Goal: Information Seeking & Learning: Learn about a topic

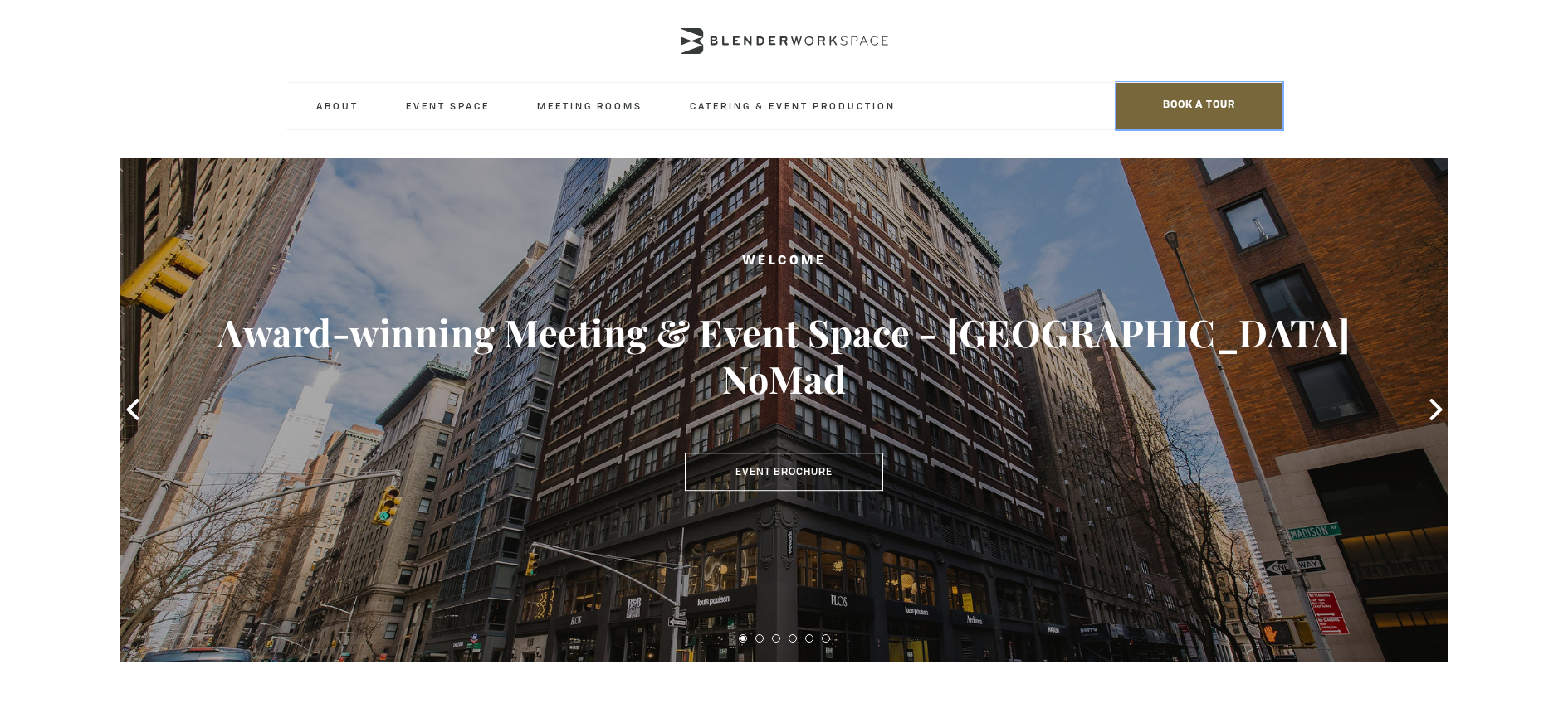
click at [1186, 93] on span "BOOK A TOUR" at bounding box center [1199, 106] width 166 height 47
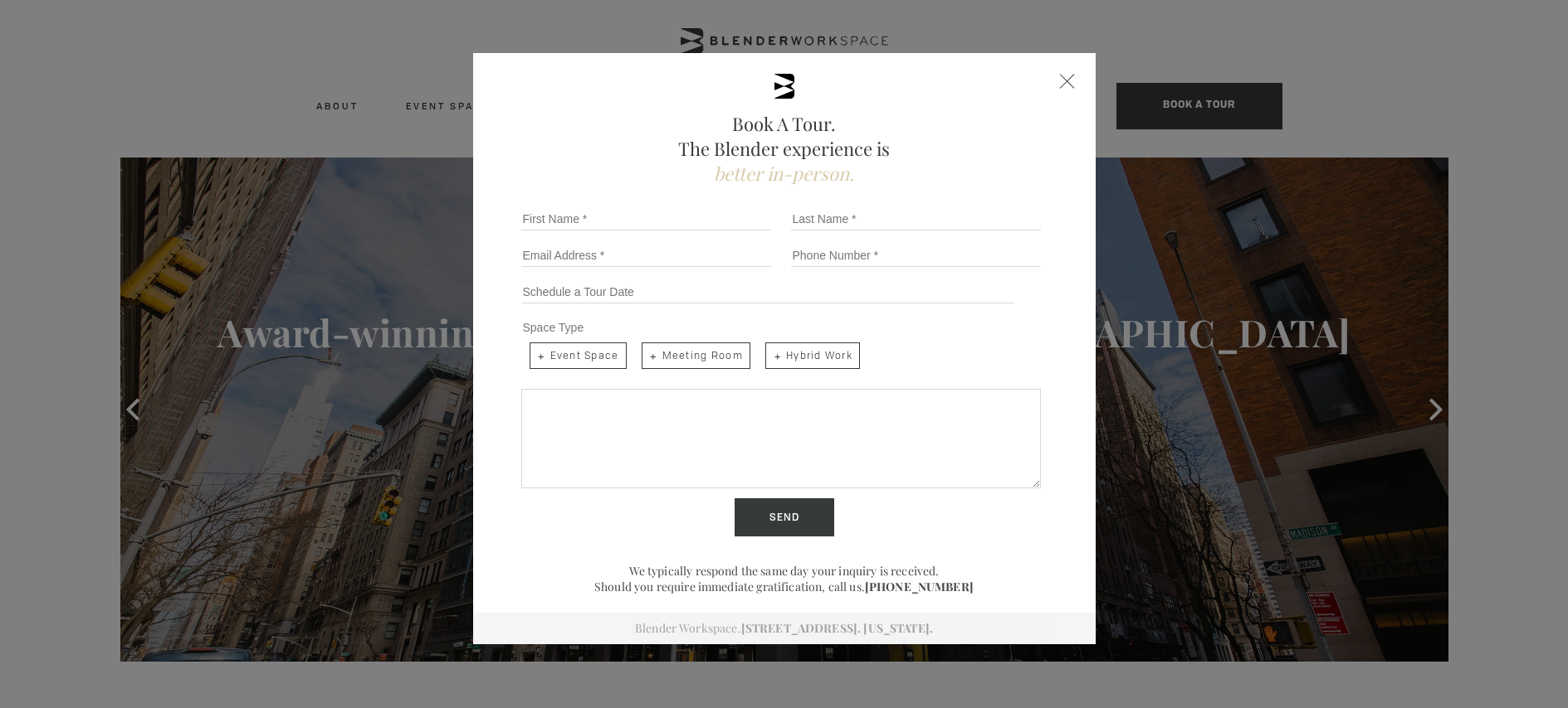
click at [945, 334] on div "Space Type Event Space Meeting Room Hybrid Work" at bounding box center [784, 346] width 539 height 72
click at [1071, 79] on div "Close form" at bounding box center [1067, 82] width 15 height 15
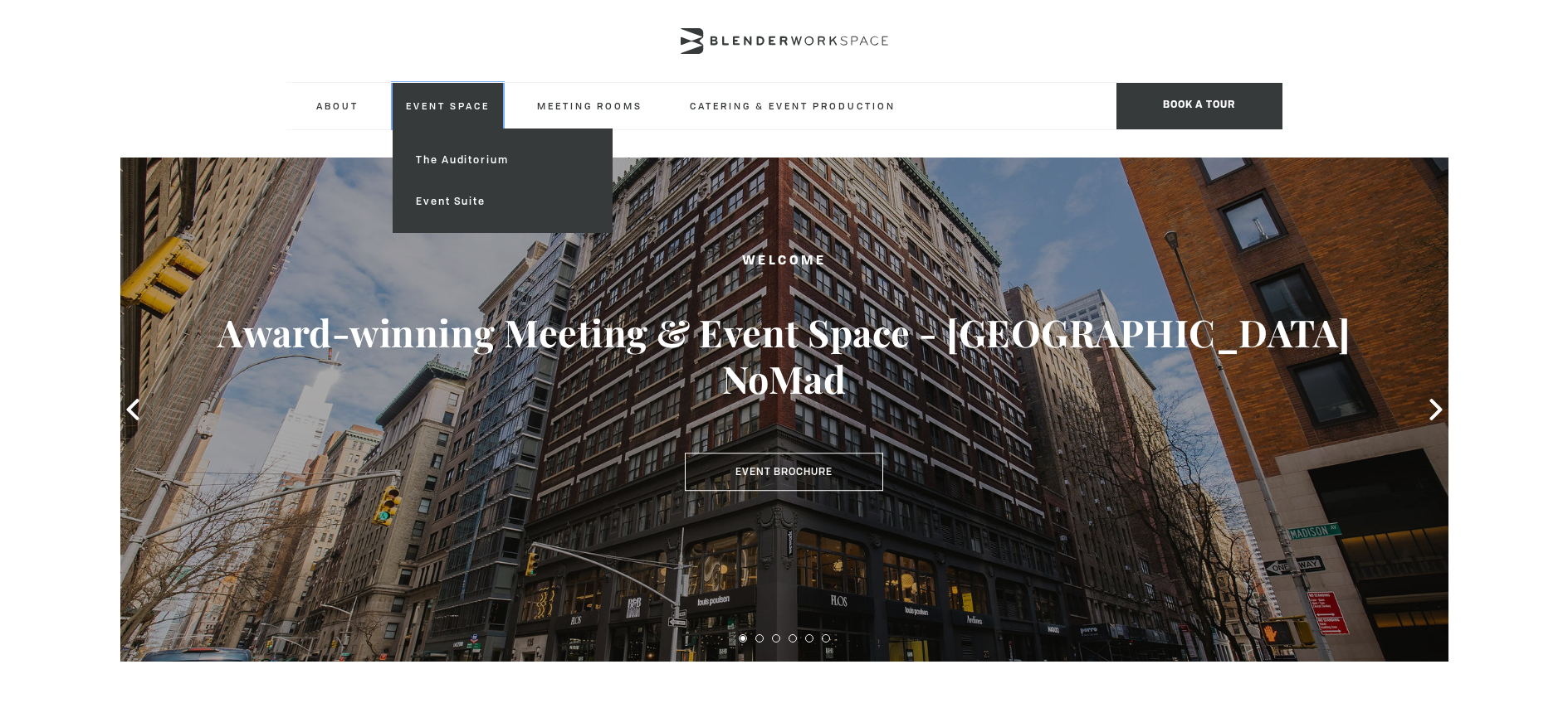
click at [450, 106] on link "Event Space" at bounding box center [447, 105] width 110 height 46
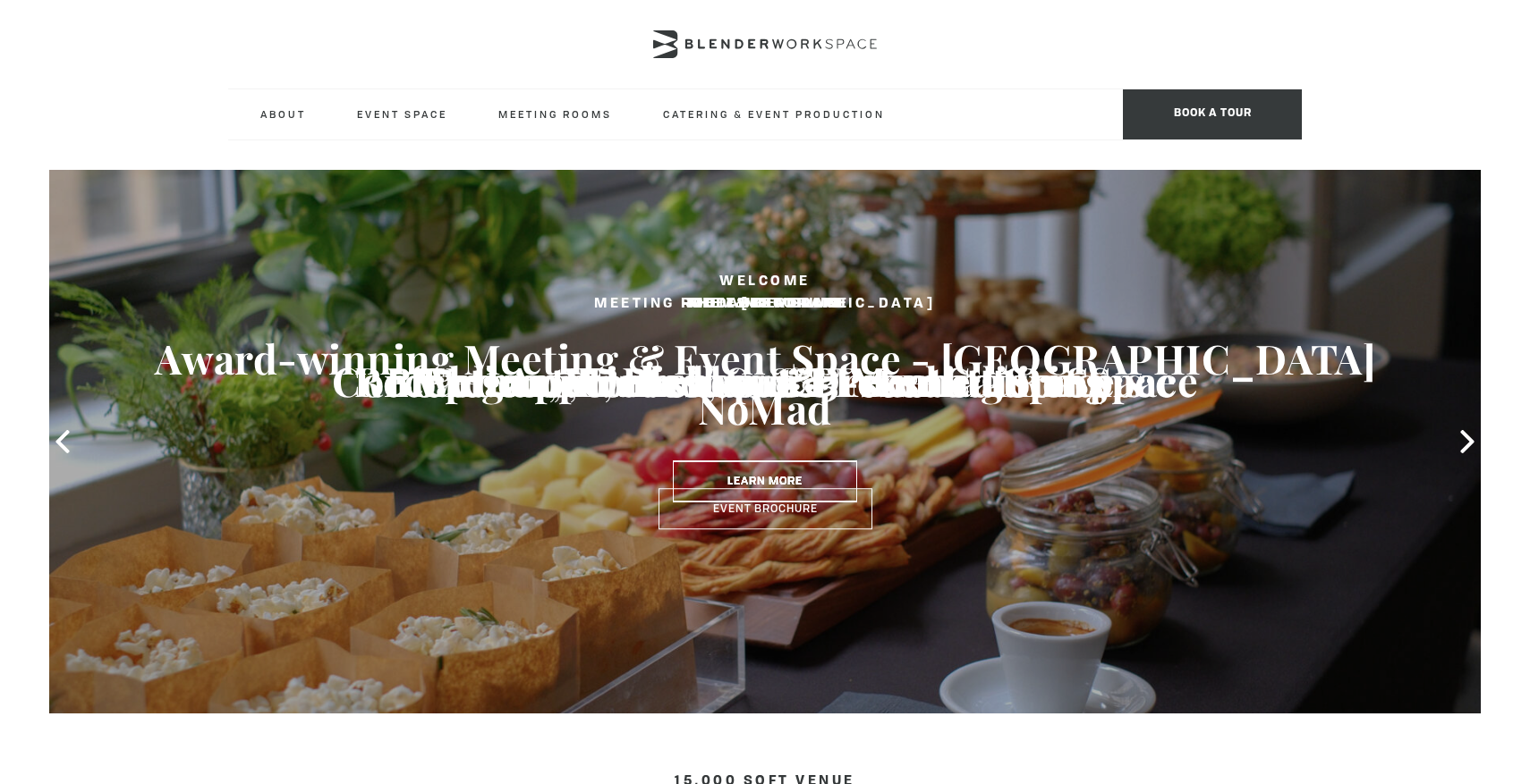
type input "[DOMAIN_NAME]"
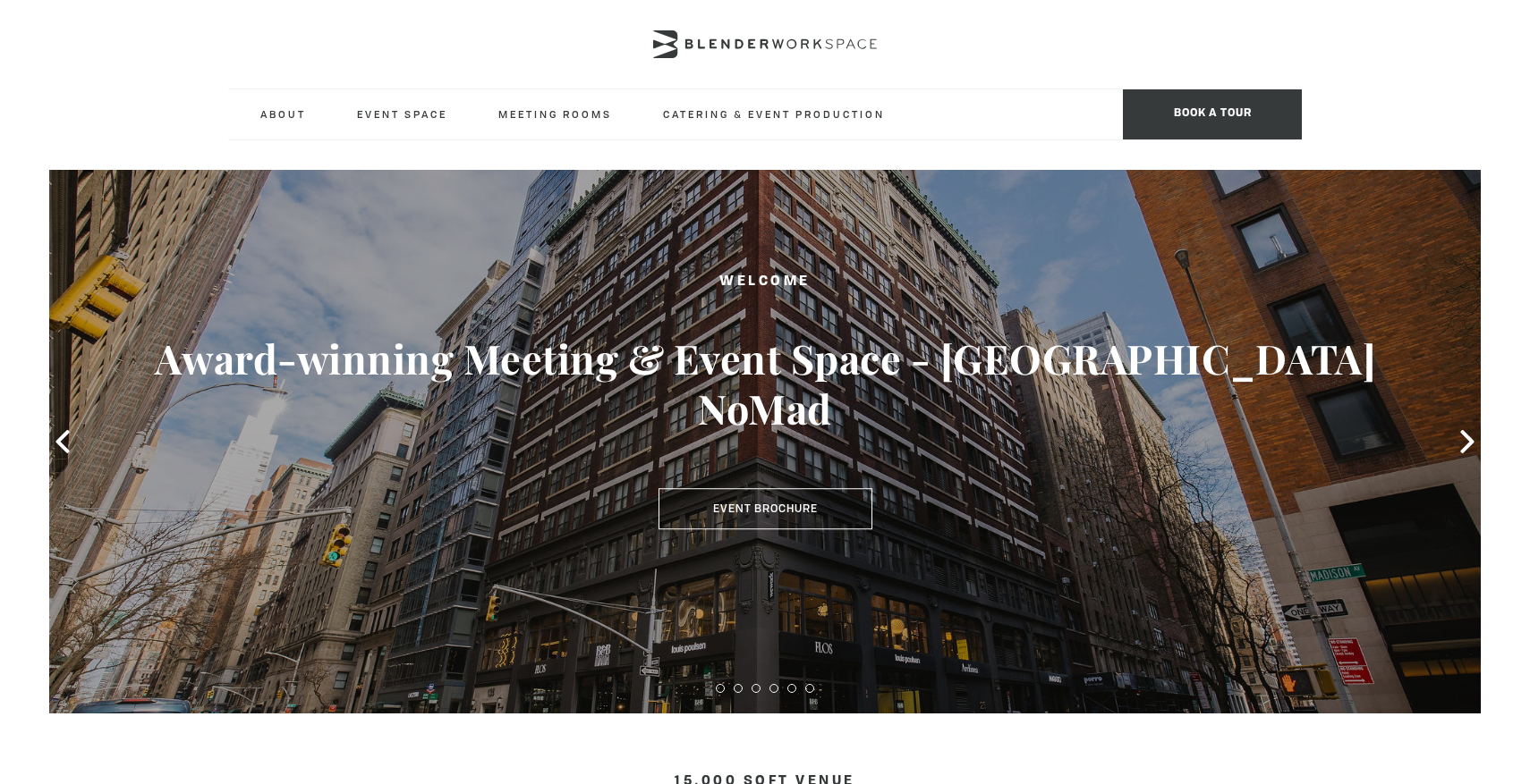
type div "2025-10-13"
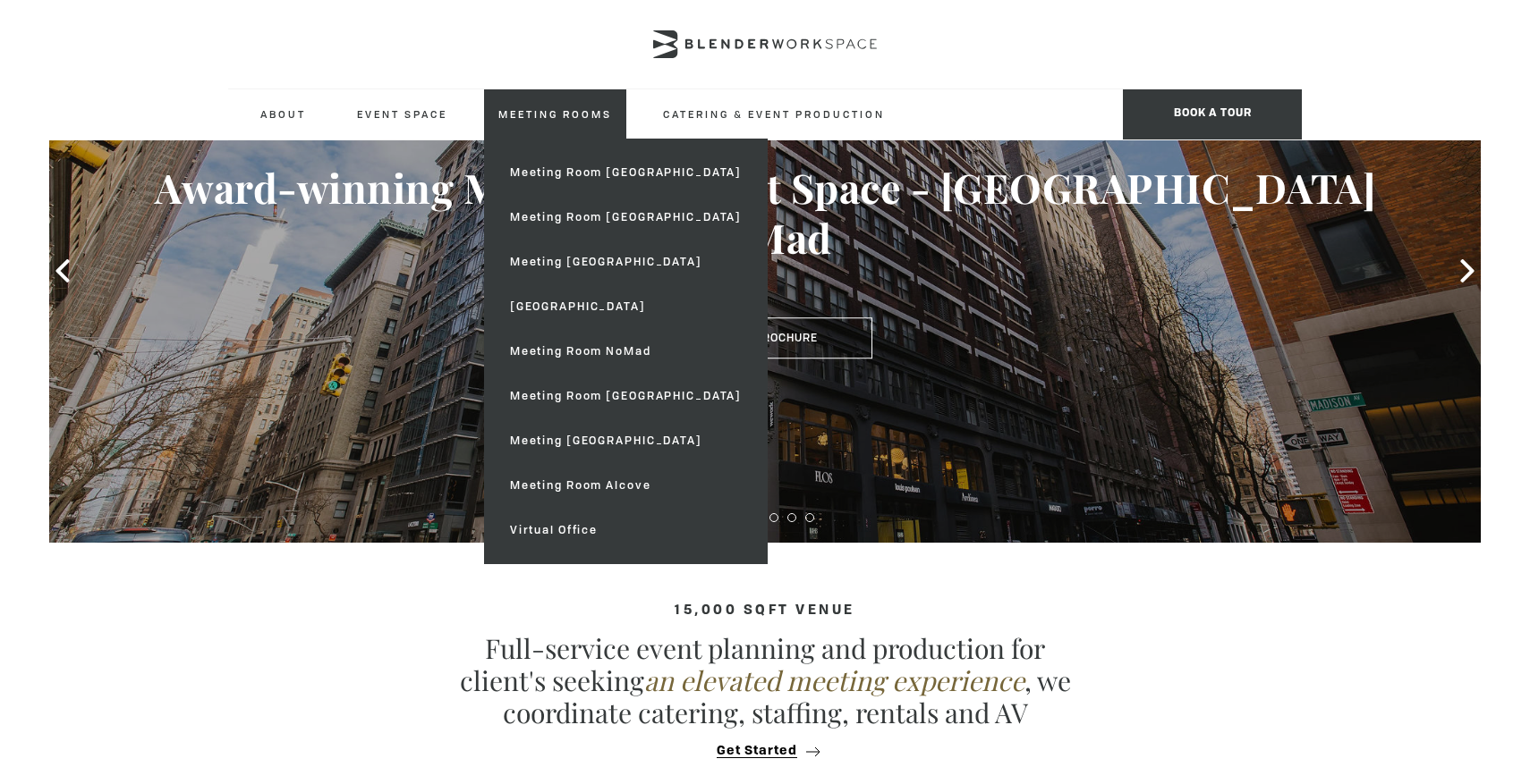
scroll to position [53, 0]
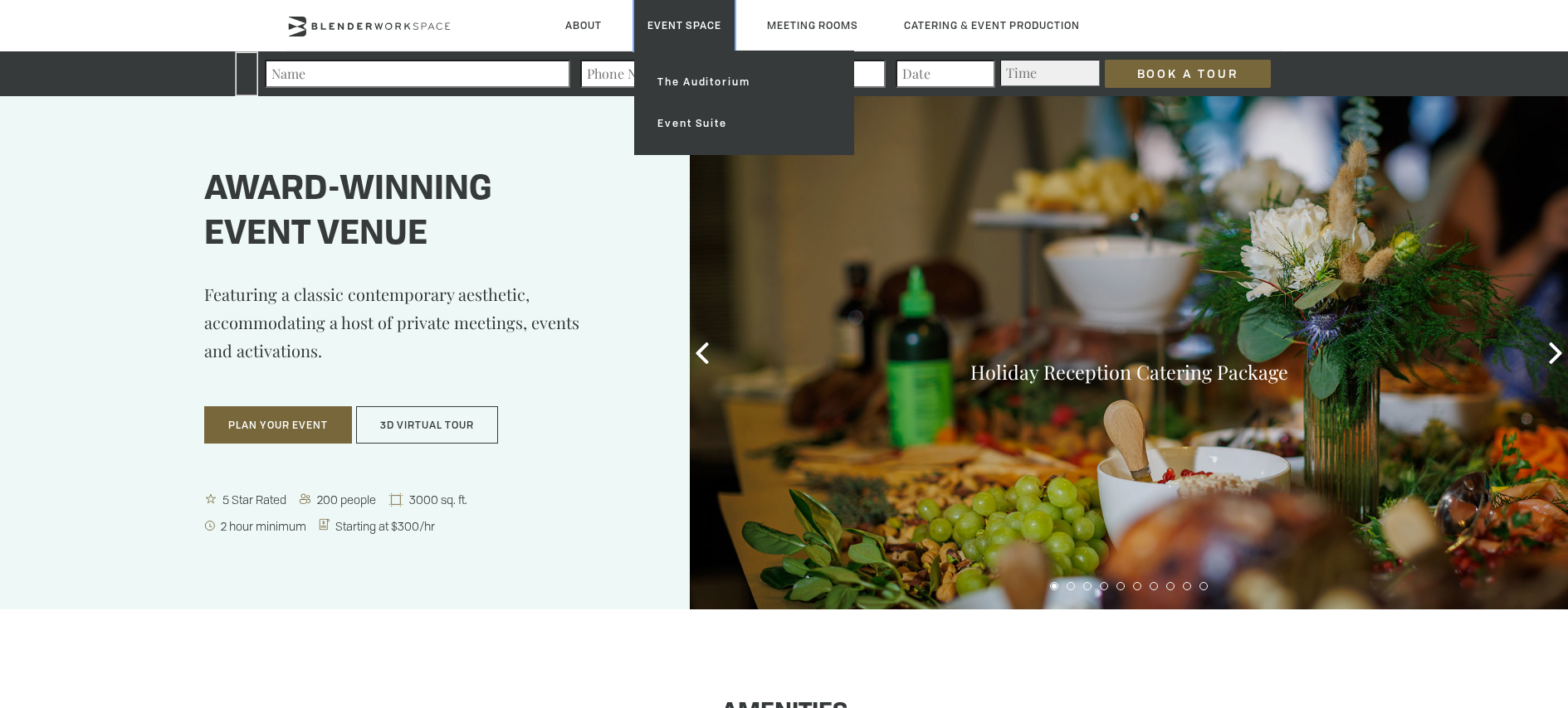
click at [678, 22] on link "Event Space" at bounding box center [684, 25] width 100 height 51
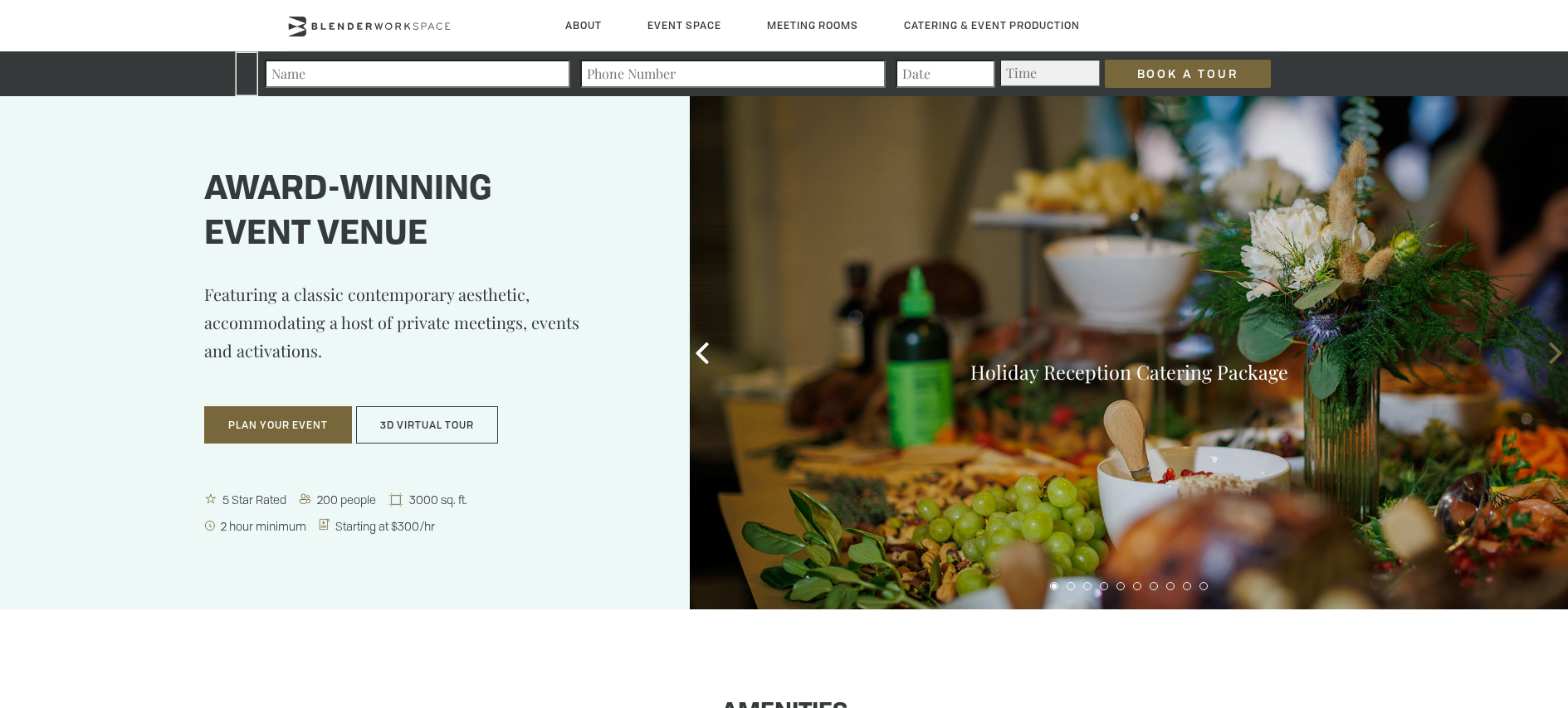
click at [1549, 364] on span at bounding box center [1555, 354] width 25 height 25
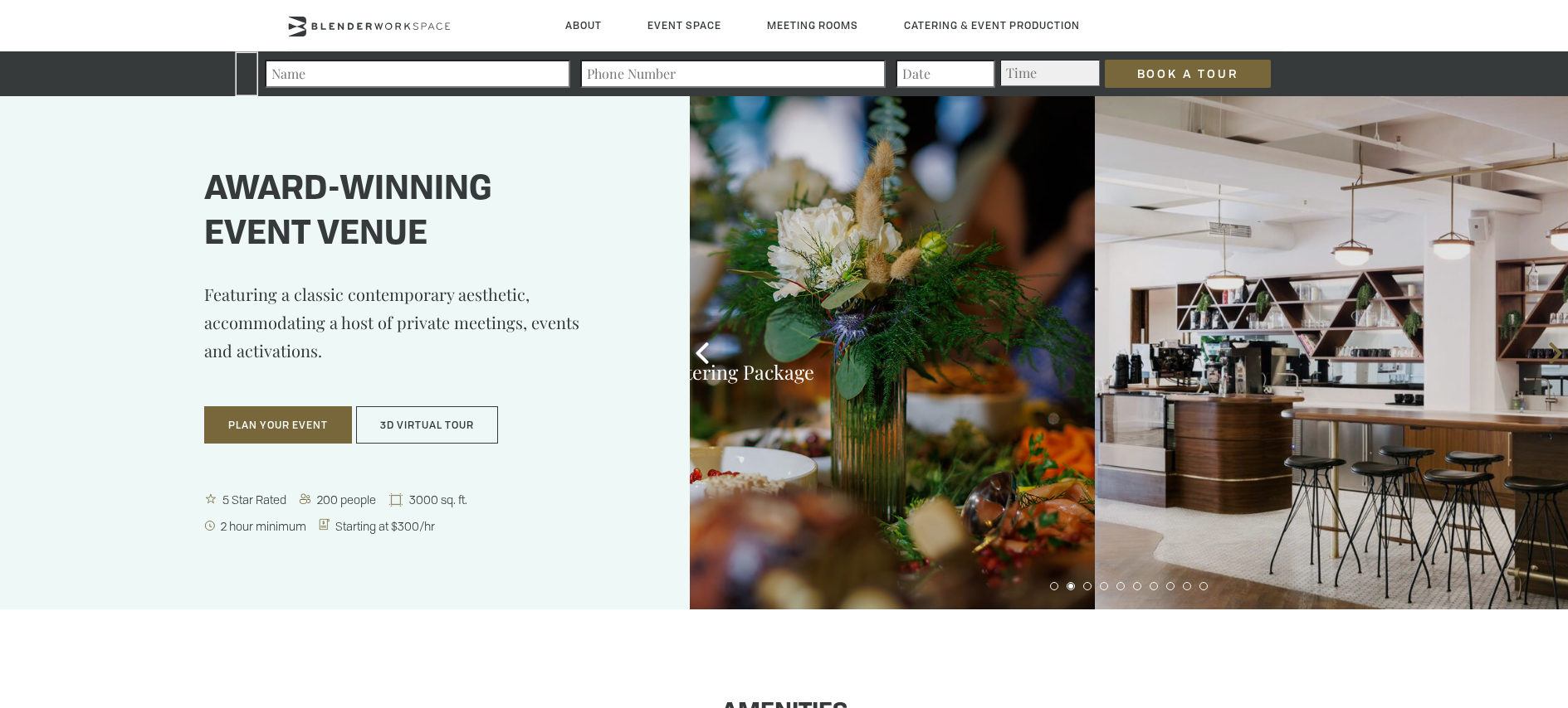
scroll to position [2, 0]
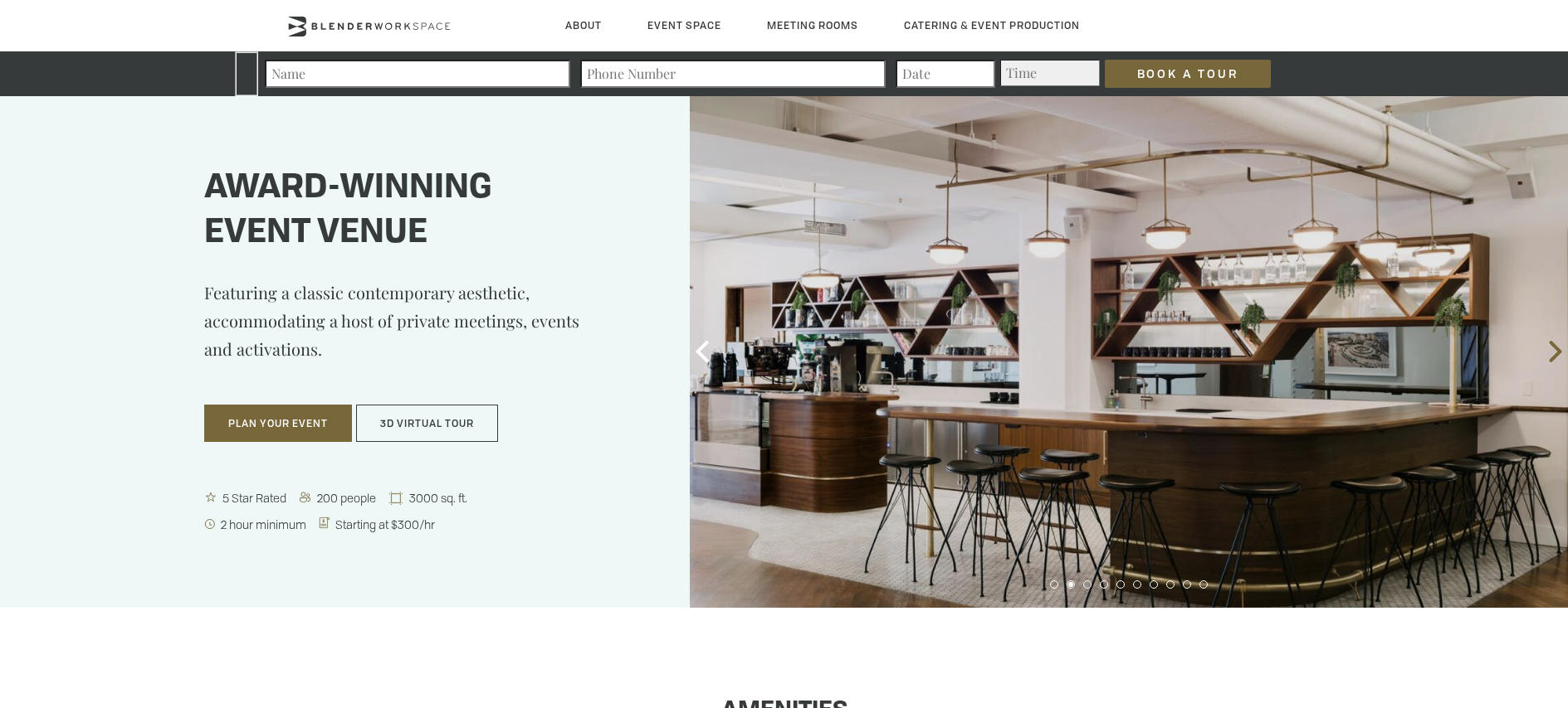
click at [1549, 364] on div "Holiday Reception Catering Package Holiday Reception Catering Package" at bounding box center [1128, 351] width 878 height 514
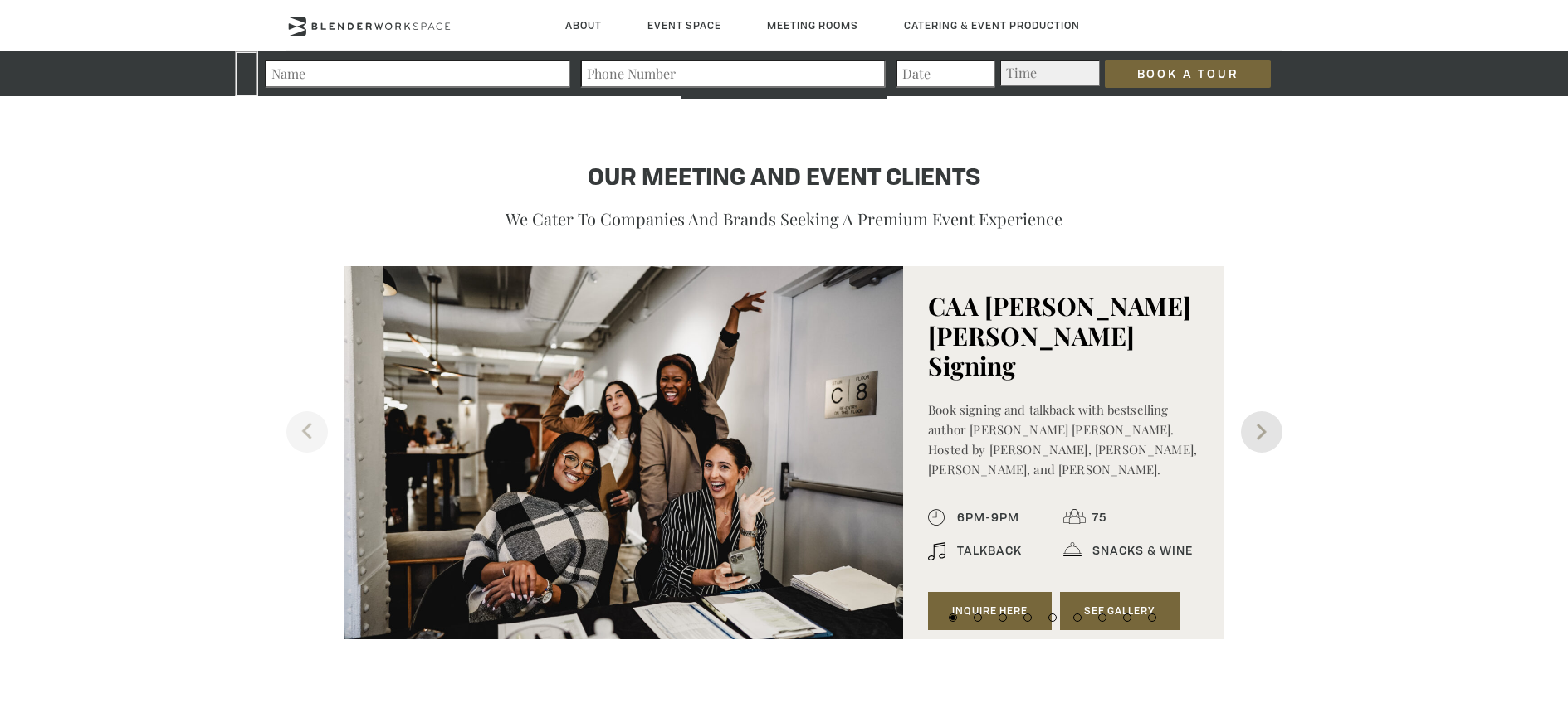
scroll to position [1725, 0]
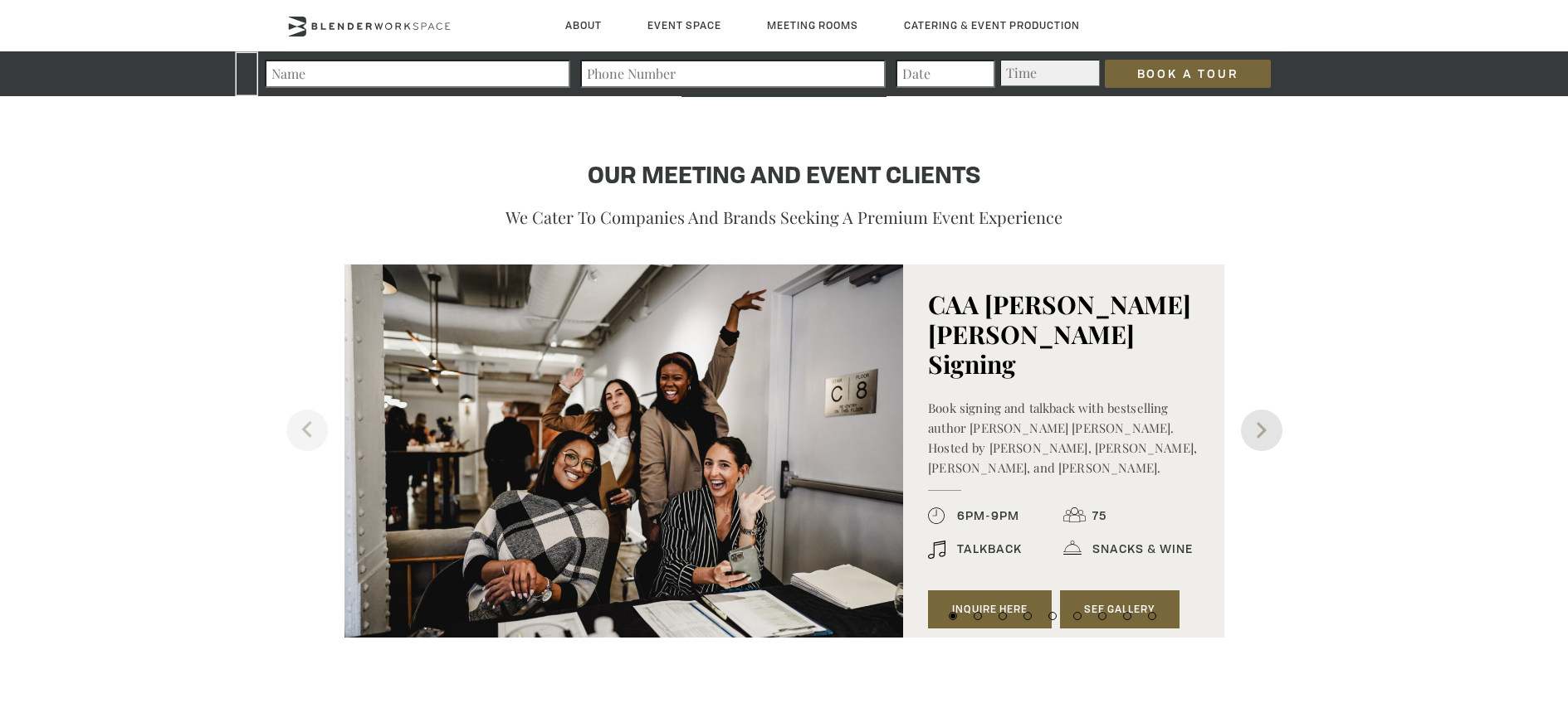
click at [1252, 419] on button "Next" at bounding box center [1262, 430] width 42 height 42
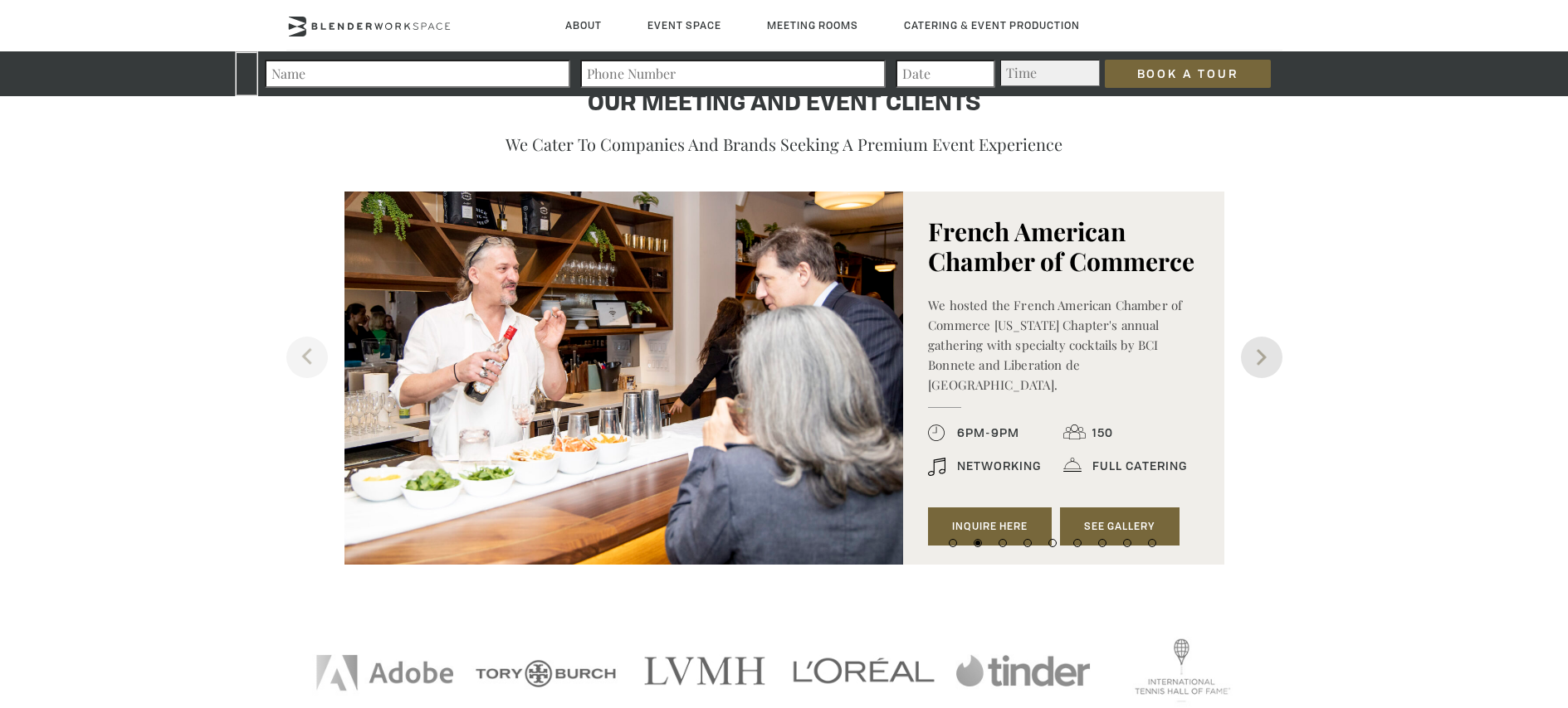
scroll to position [1804, 0]
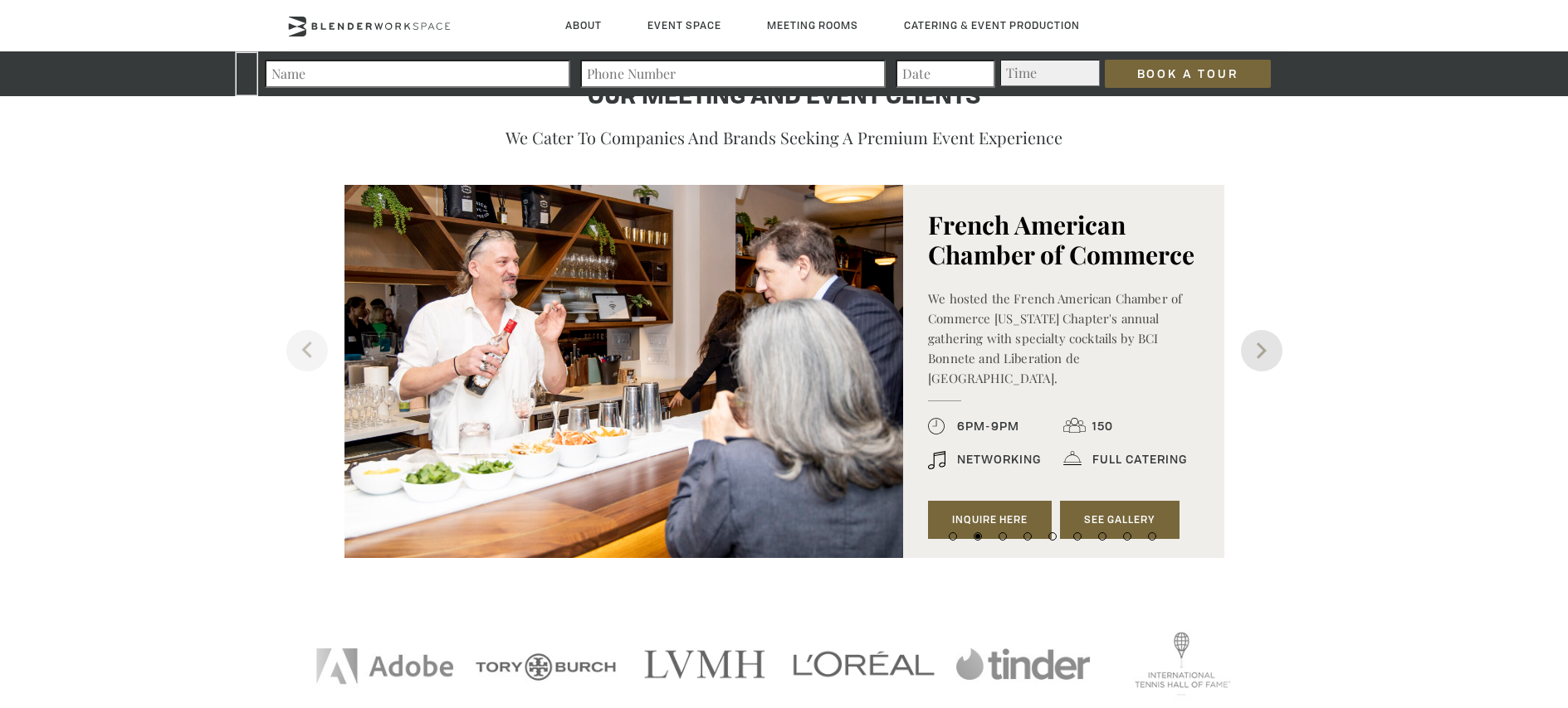
click at [1258, 343] on button "Next" at bounding box center [1262, 351] width 42 height 42
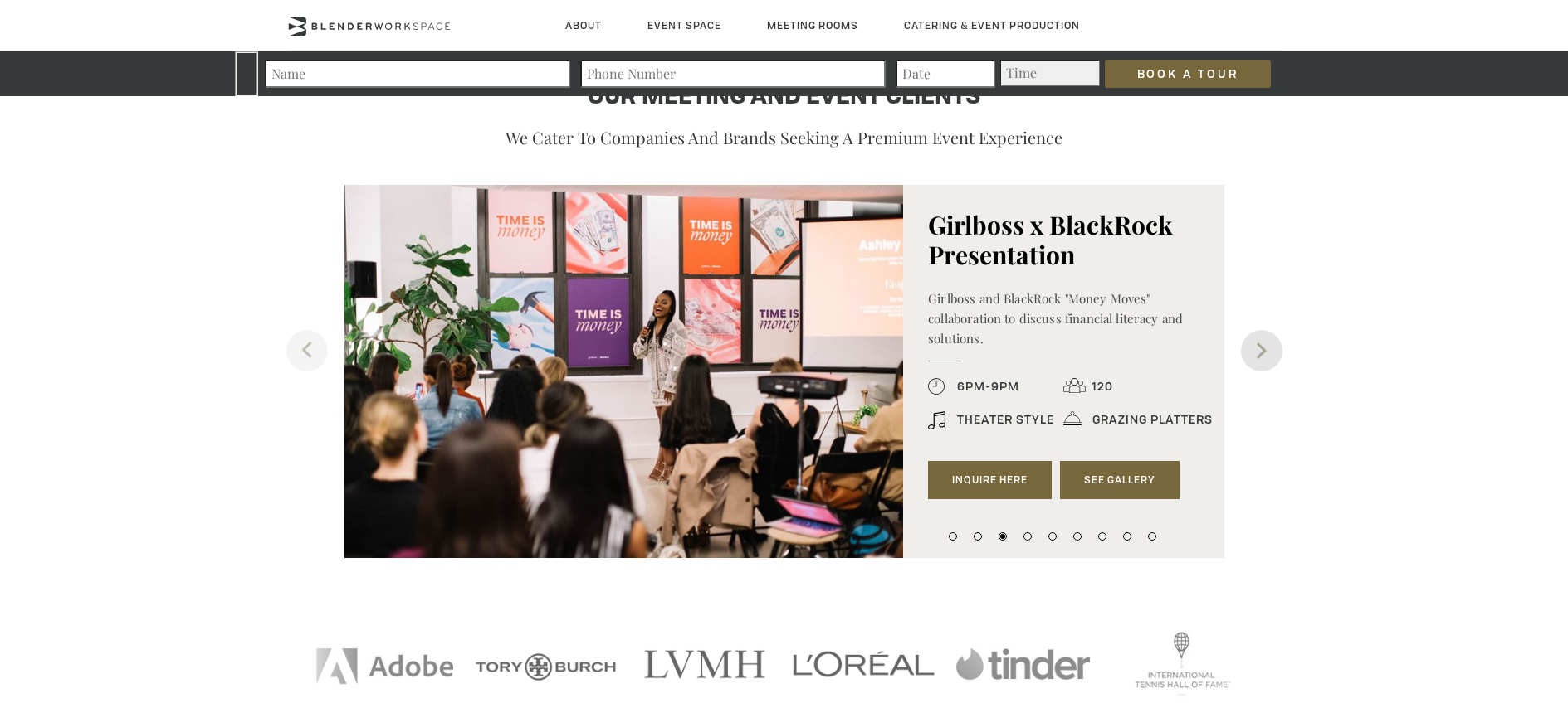
click at [1258, 343] on button "Next" at bounding box center [1262, 351] width 42 height 42
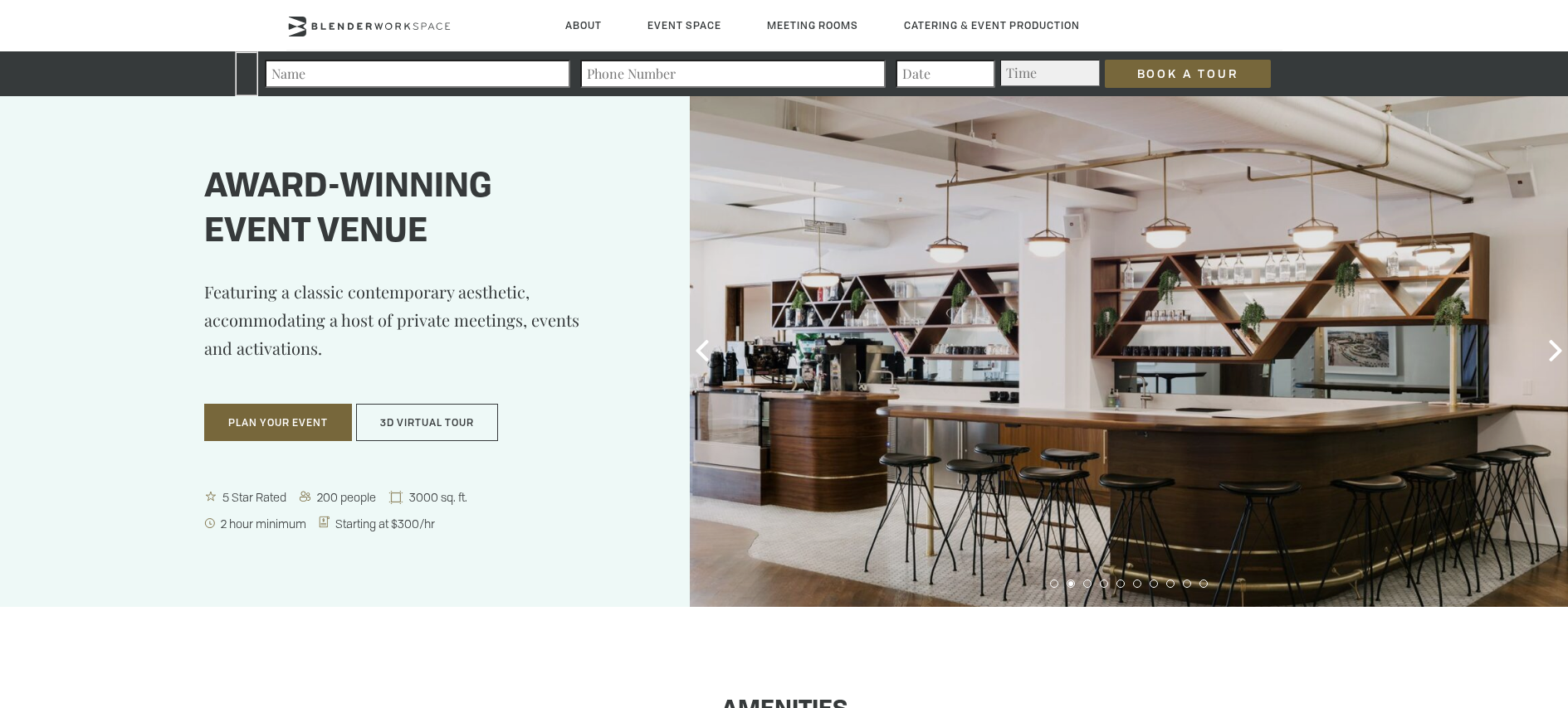
scroll to position [0, 0]
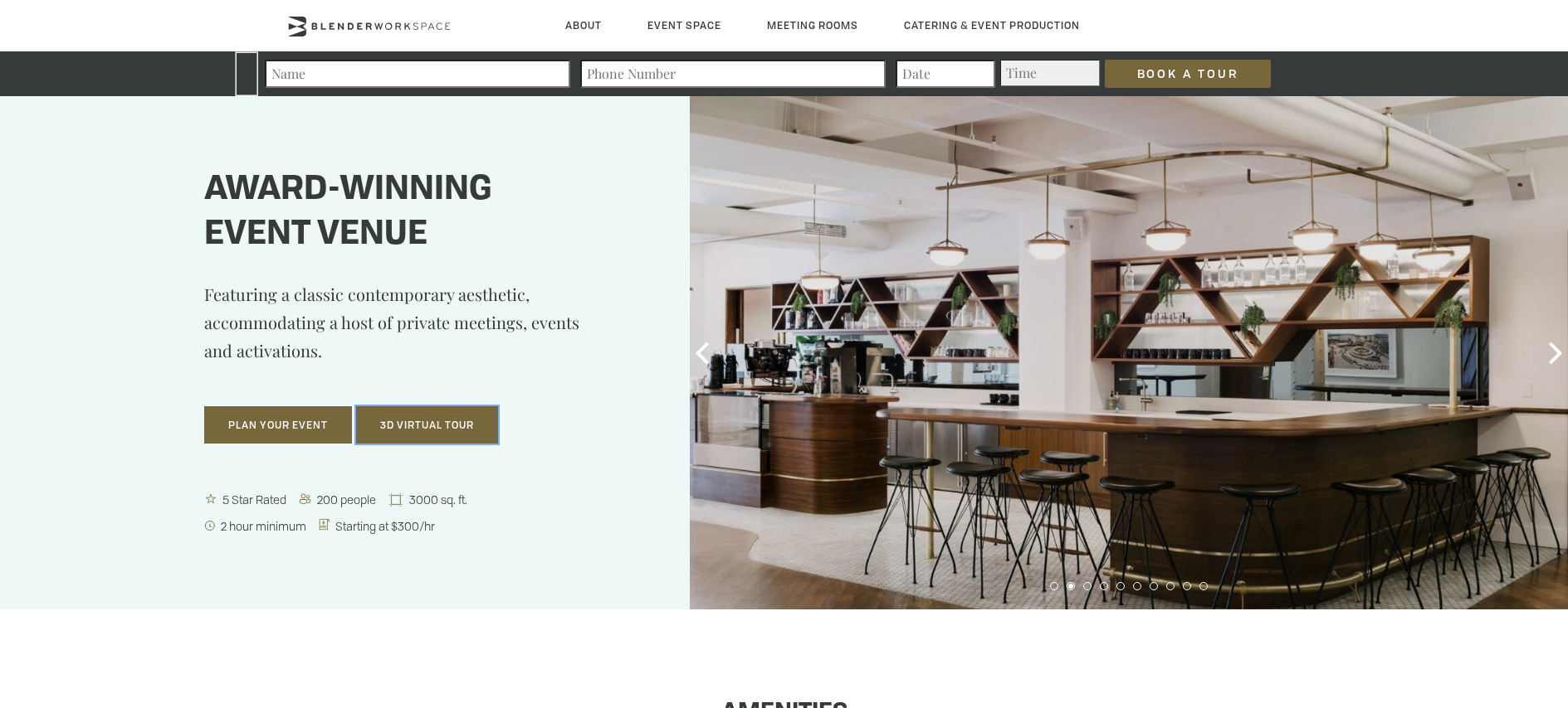
click at [469, 426] on button "3D Virtual Tour" at bounding box center [427, 425] width 142 height 38
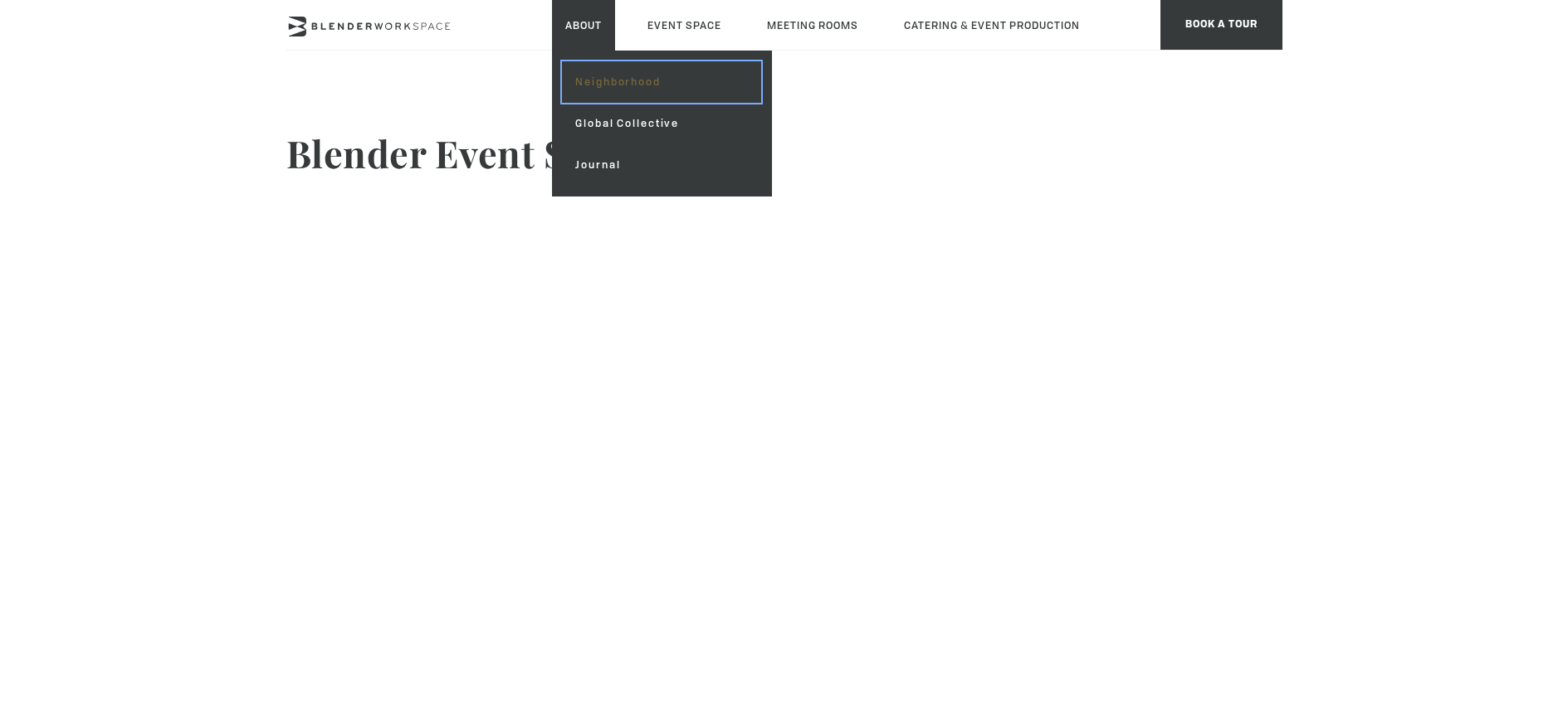
click at [621, 68] on link "Neighborhood" at bounding box center [661, 83] width 199 height 42
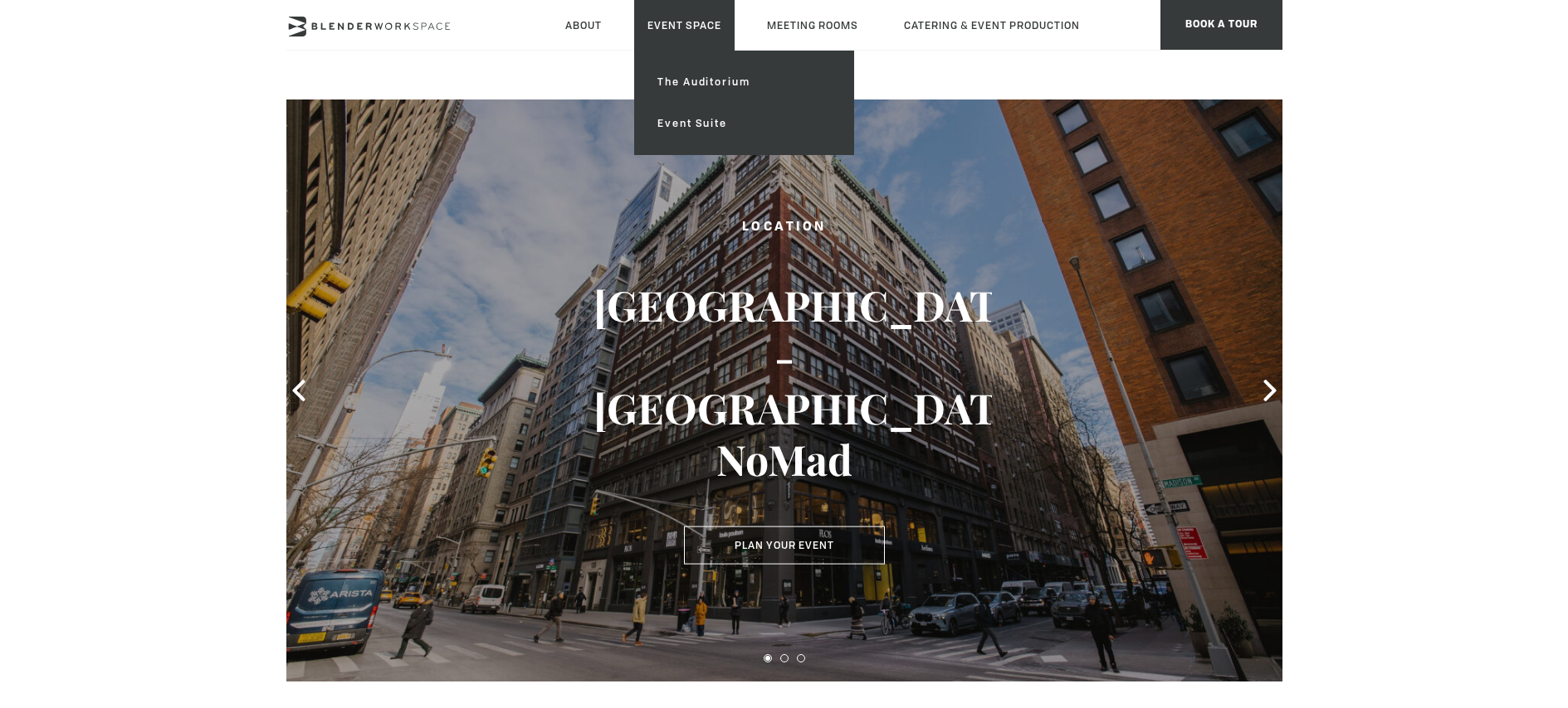
scroll to position [7, 0]
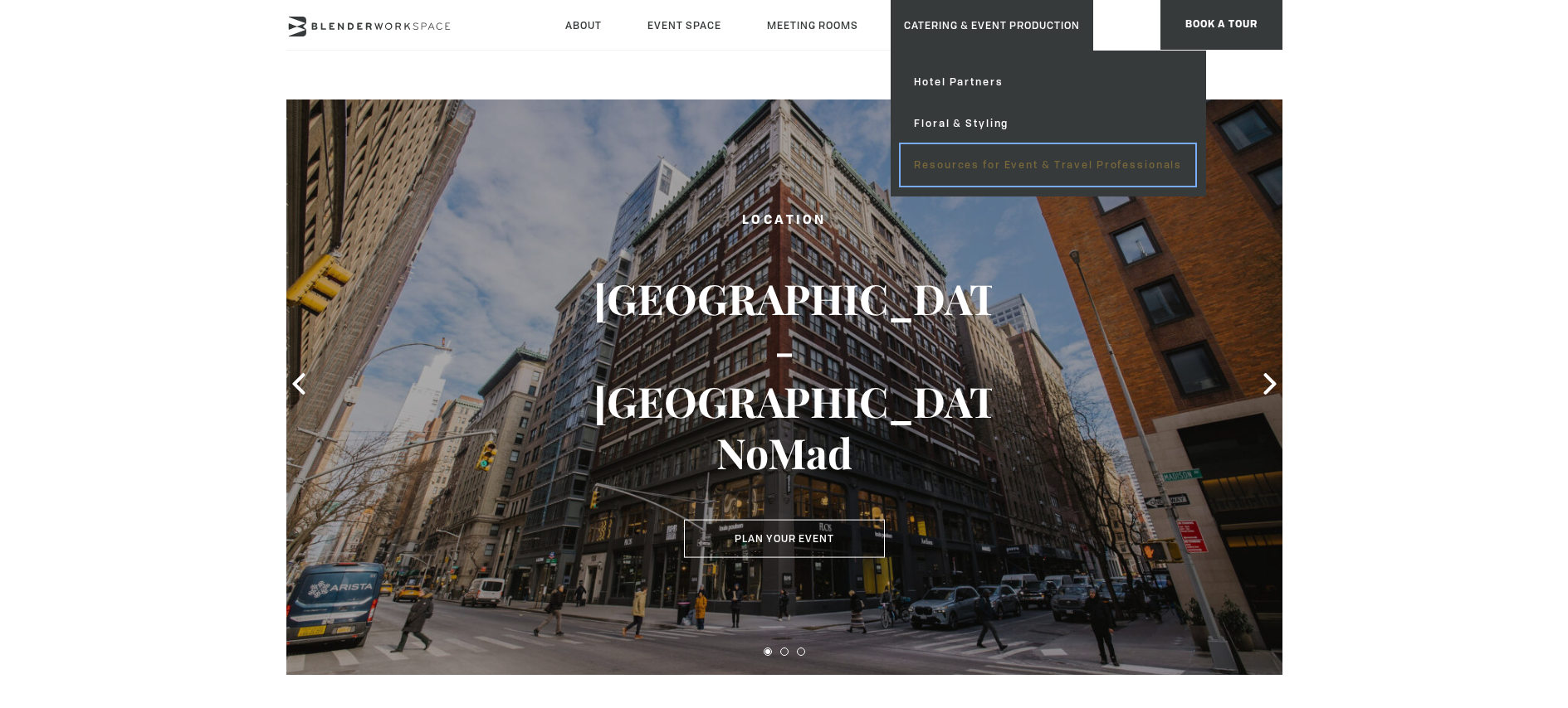
click at [1022, 162] on link "Resources for Event & Travel Professionals" at bounding box center [1047, 165] width 295 height 42
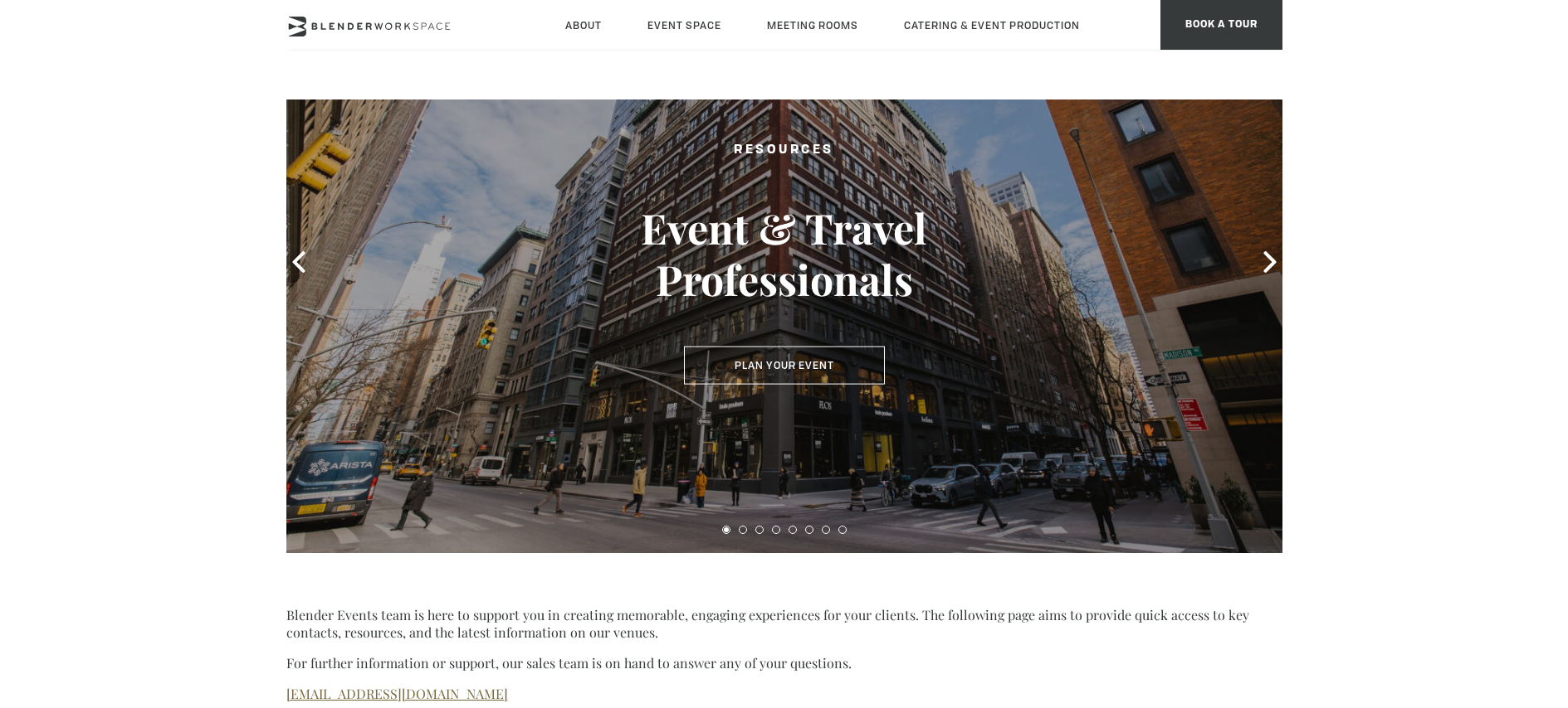
scroll to position [98, 0]
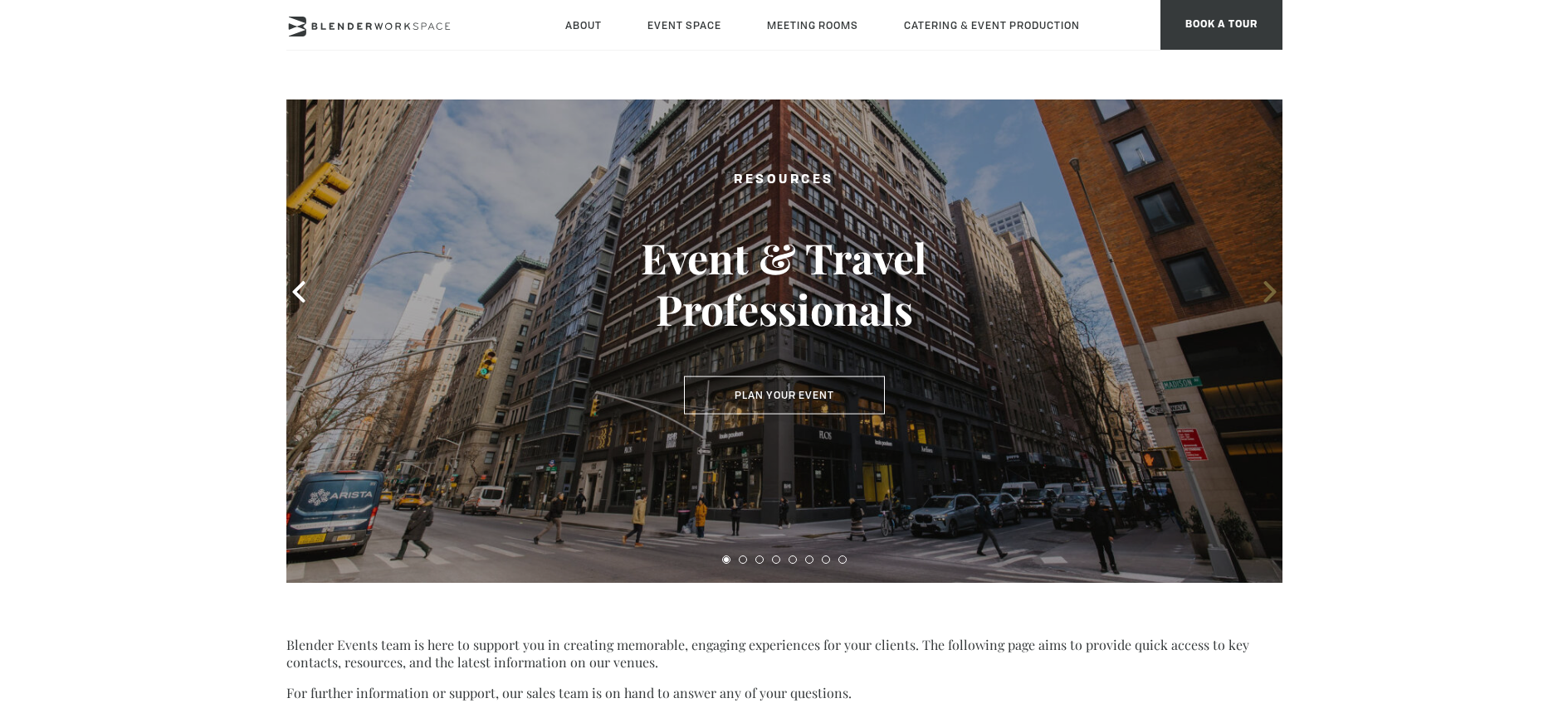
click at [1265, 289] on icon at bounding box center [1270, 292] width 22 height 22
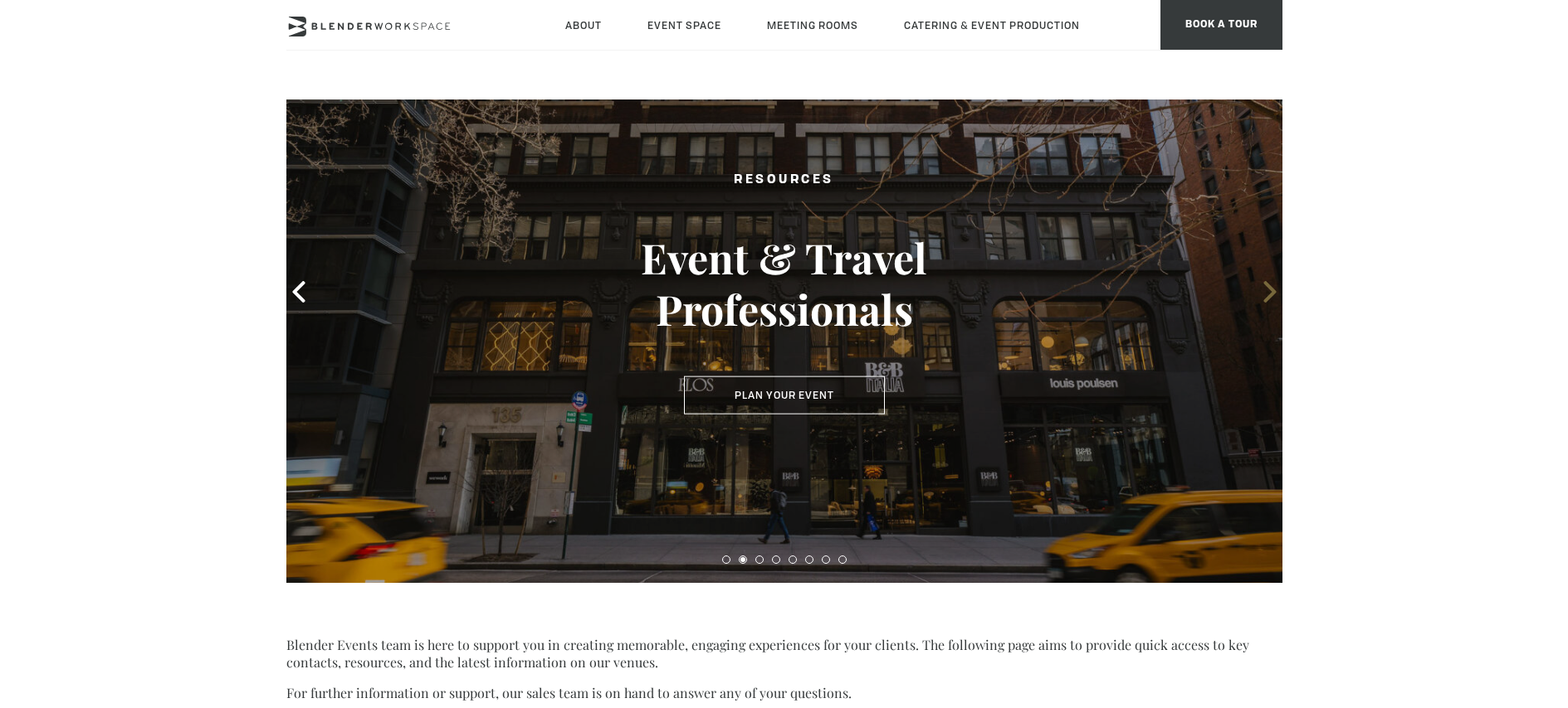
click at [1265, 289] on icon at bounding box center [1270, 292] width 22 height 22
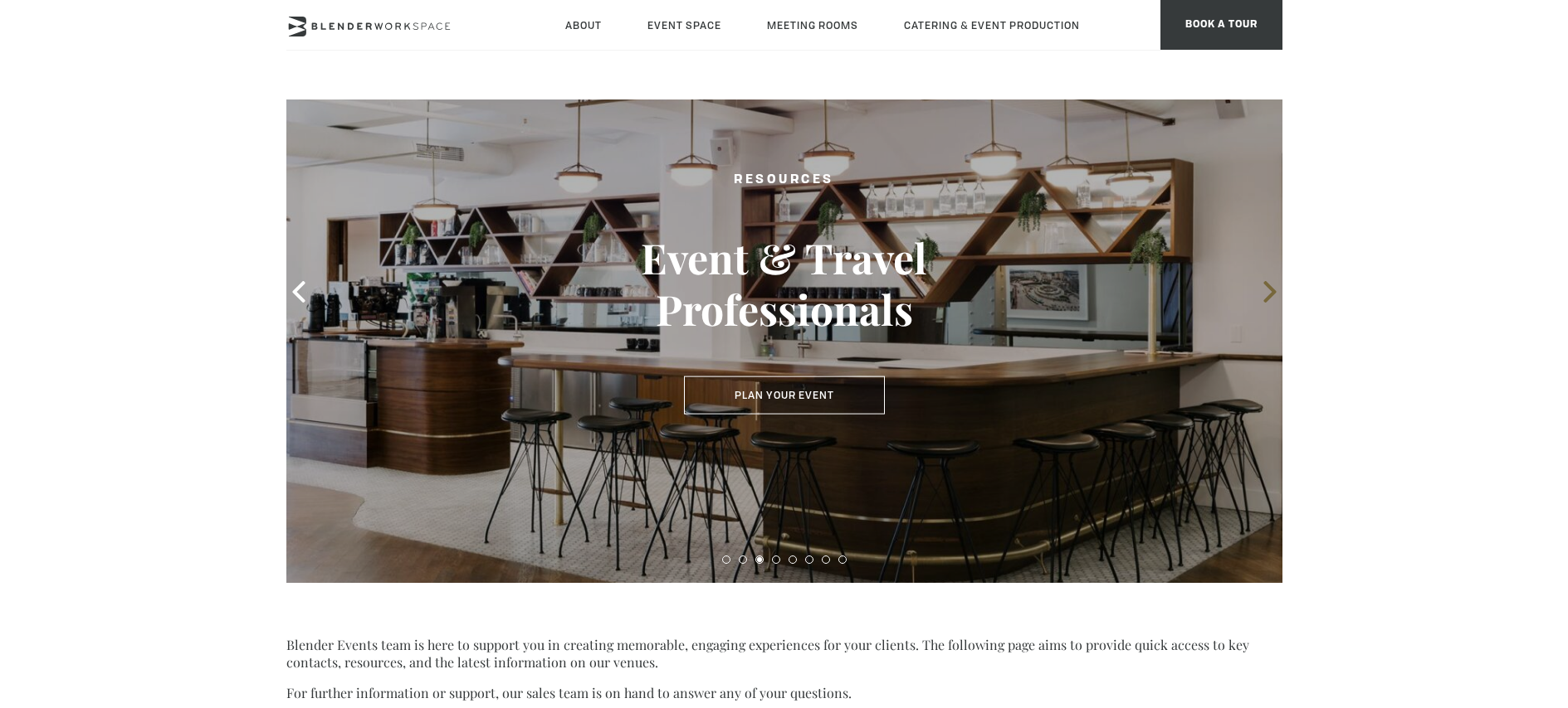
click at [1265, 289] on icon at bounding box center [1270, 292] width 22 height 22
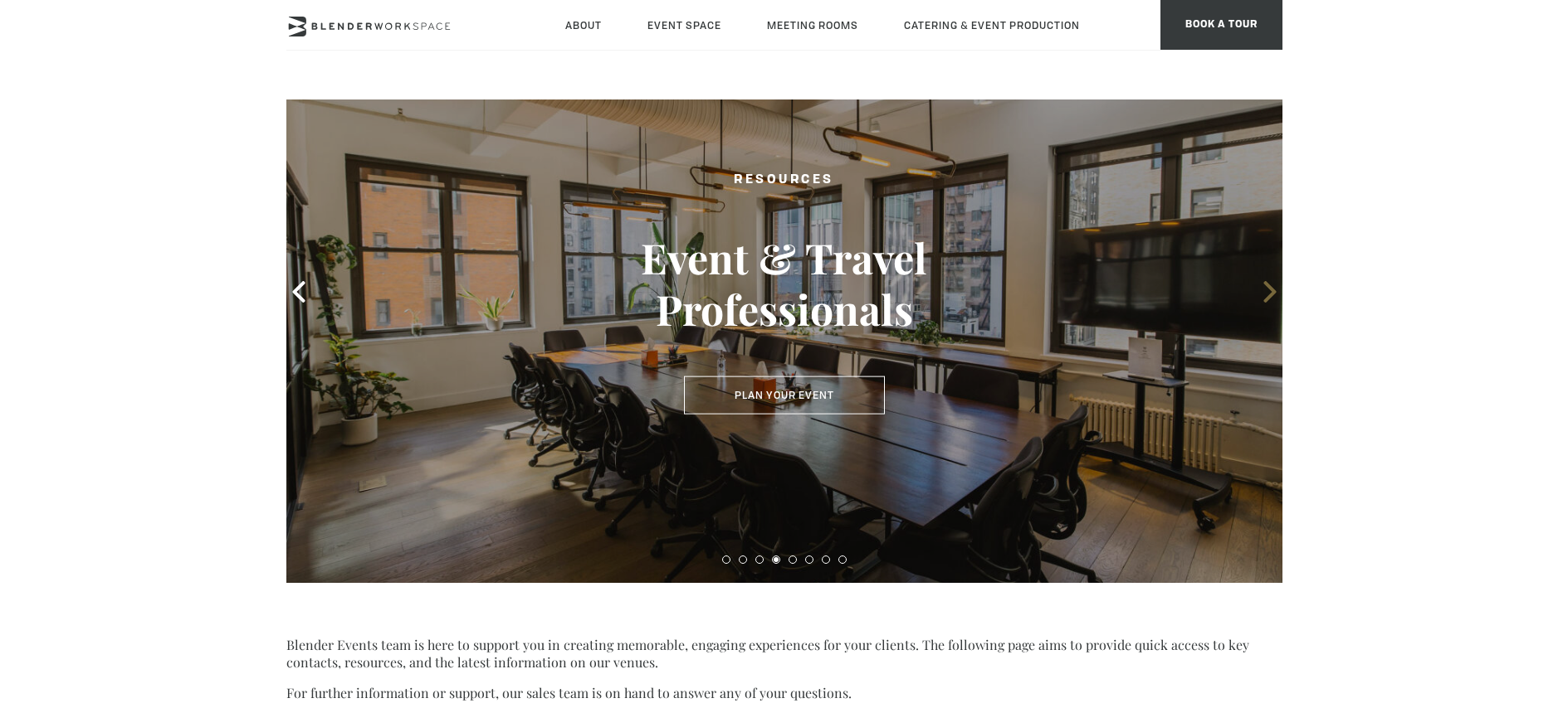
click at [1265, 289] on icon at bounding box center [1270, 292] width 22 height 22
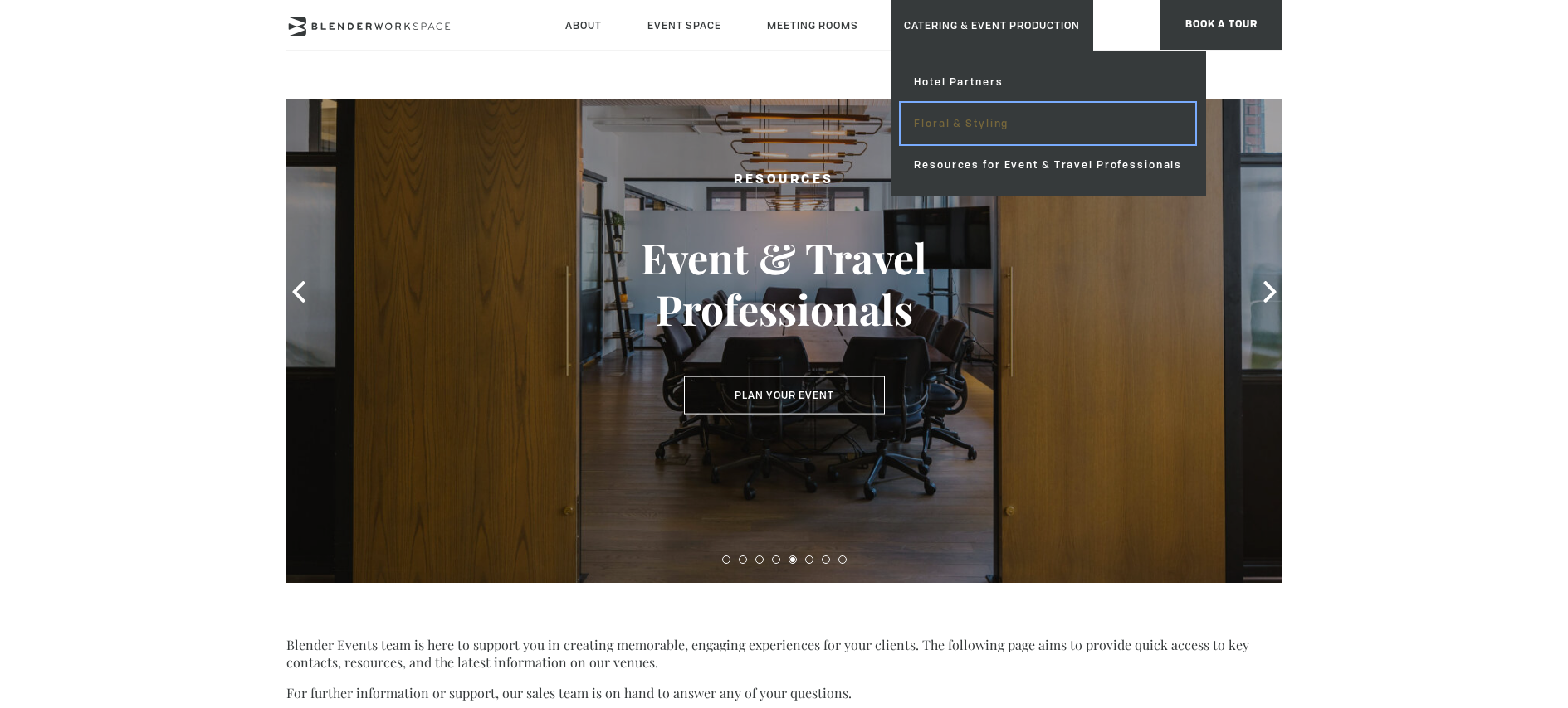
click at [989, 124] on link "Floral & Styling" at bounding box center [1047, 123] width 295 height 42
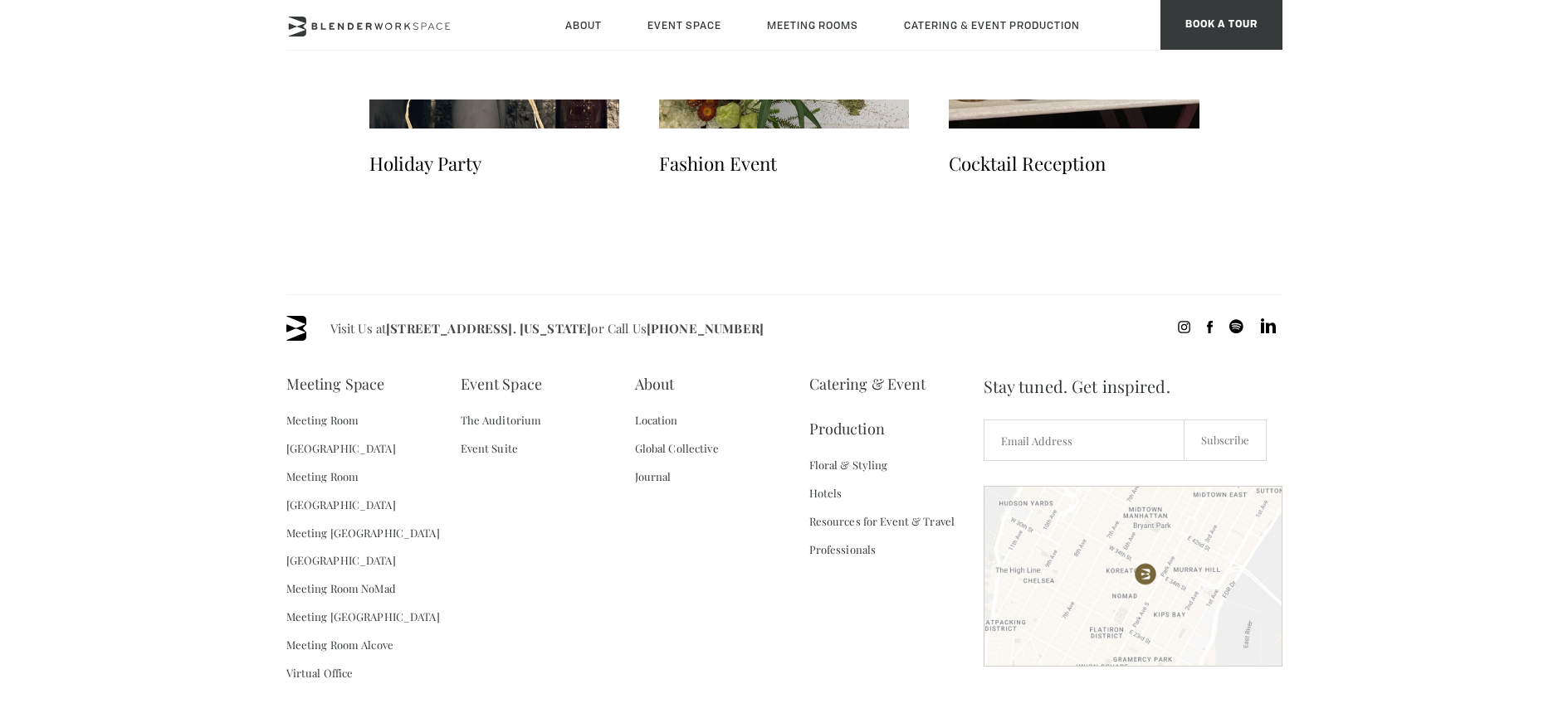
scroll to position [2986, 0]
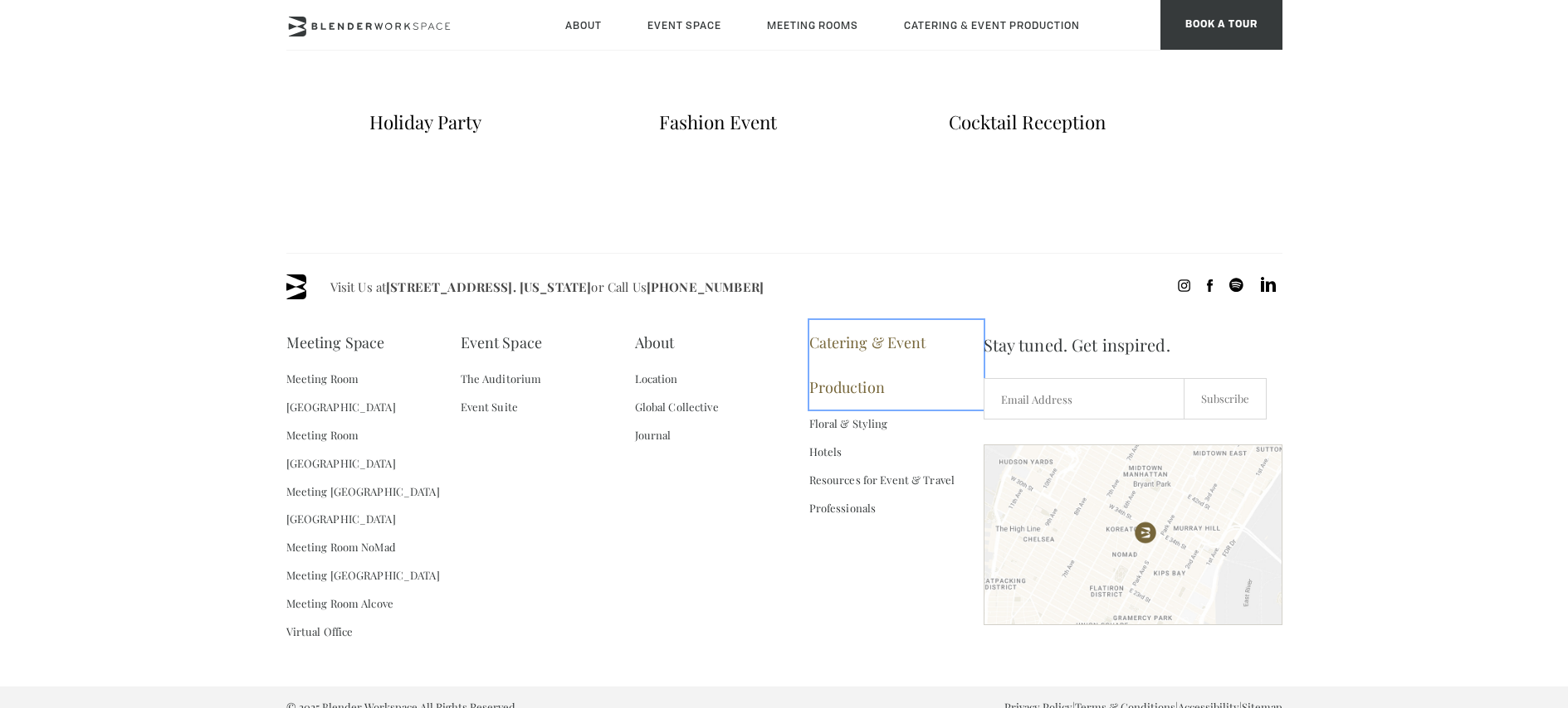
click at [829, 384] on link "Catering & Event Production" at bounding box center [896, 364] width 174 height 89
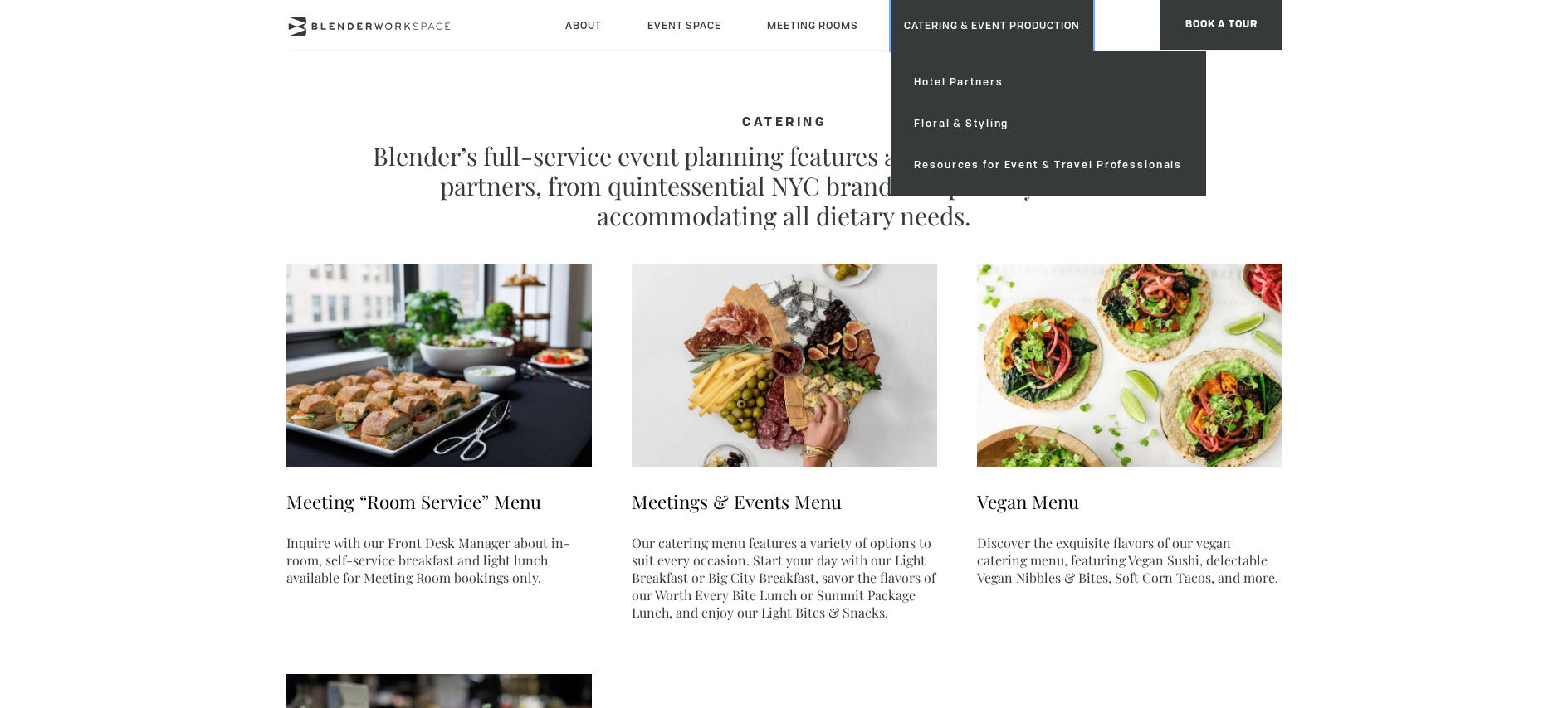
click at [986, 37] on link "Catering & Event Production" at bounding box center [991, 25] width 203 height 51
click at [926, 22] on link "Catering & Event Production" at bounding box center [991, 25] width 203 height 51
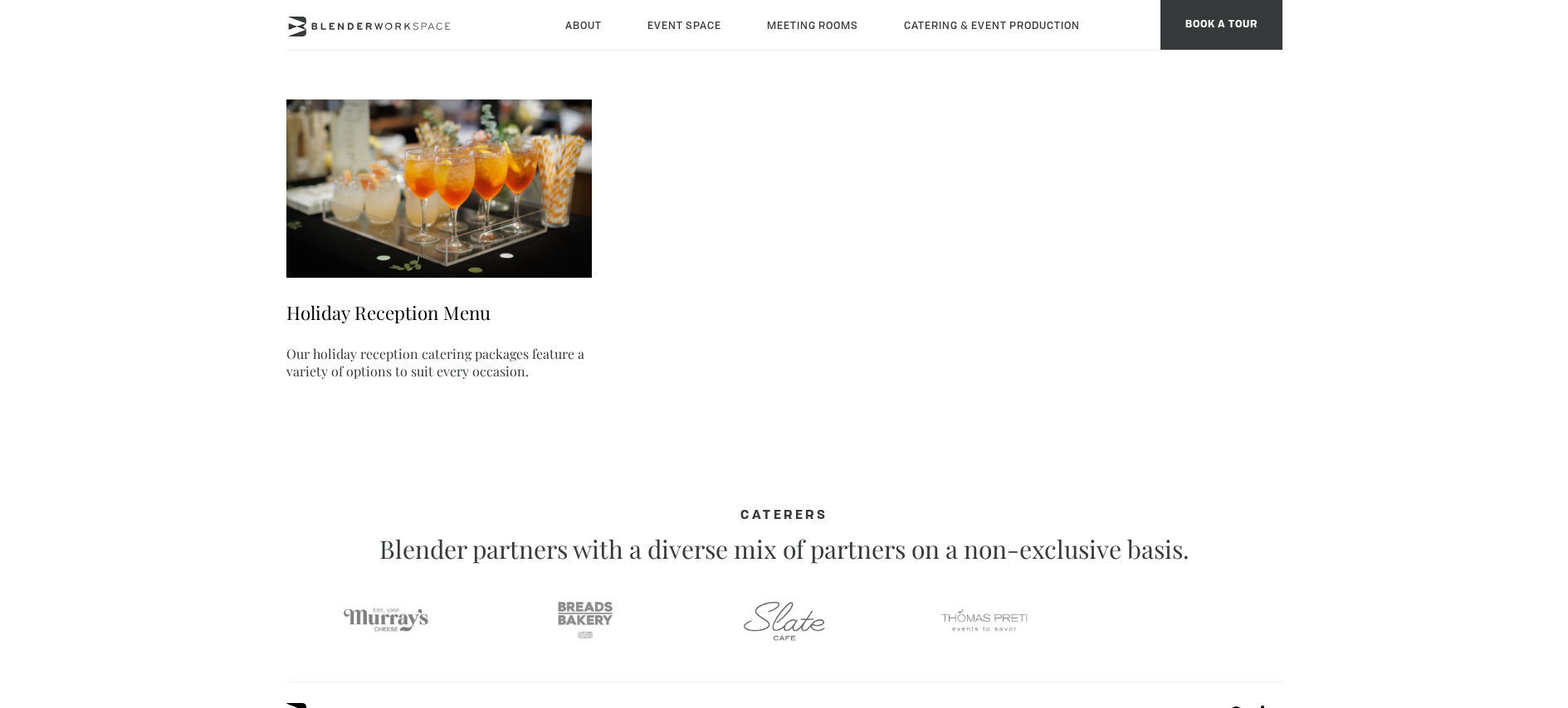
scroll to position [1028, 0]
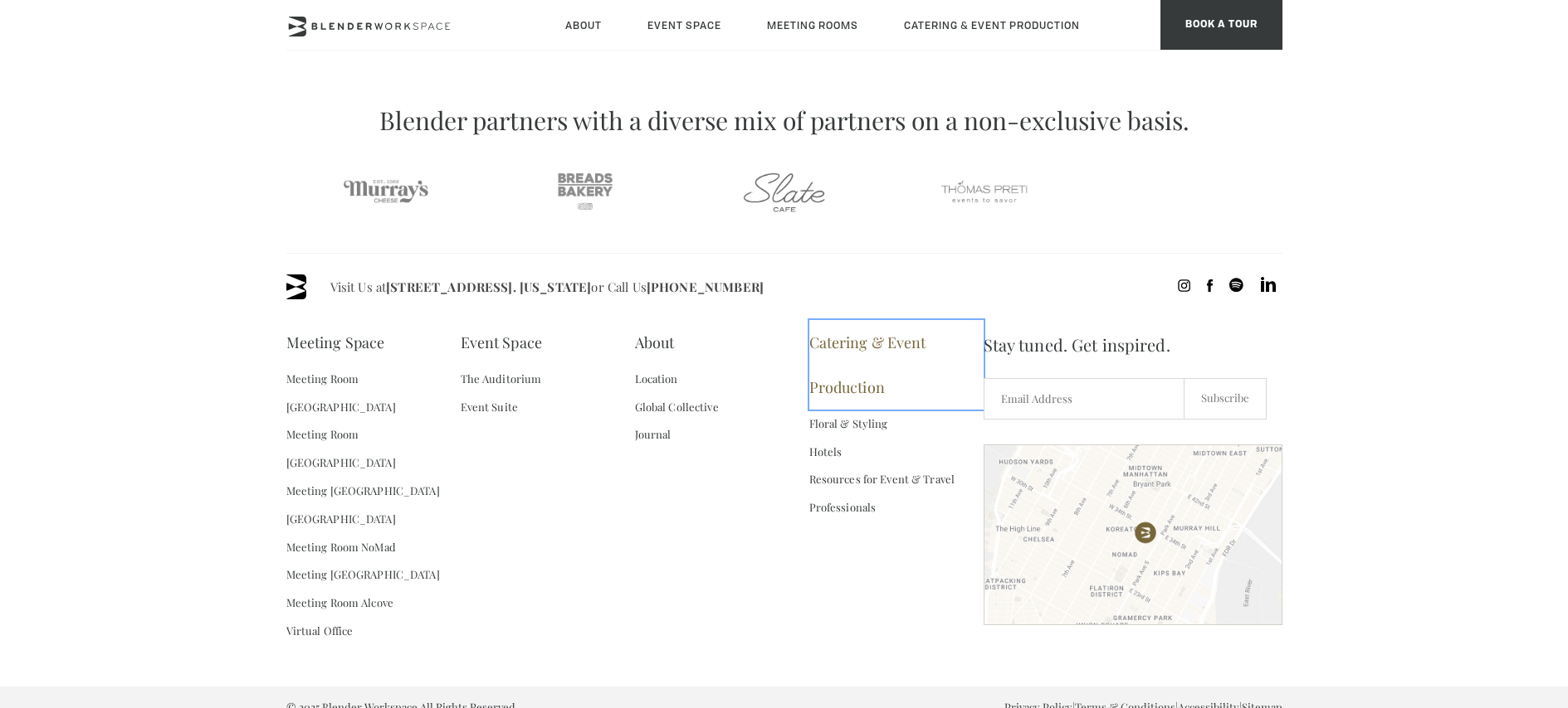
click at [861, 345] on link "Catering & Event Production" at bounding box center [896, 364] width 174 height 89
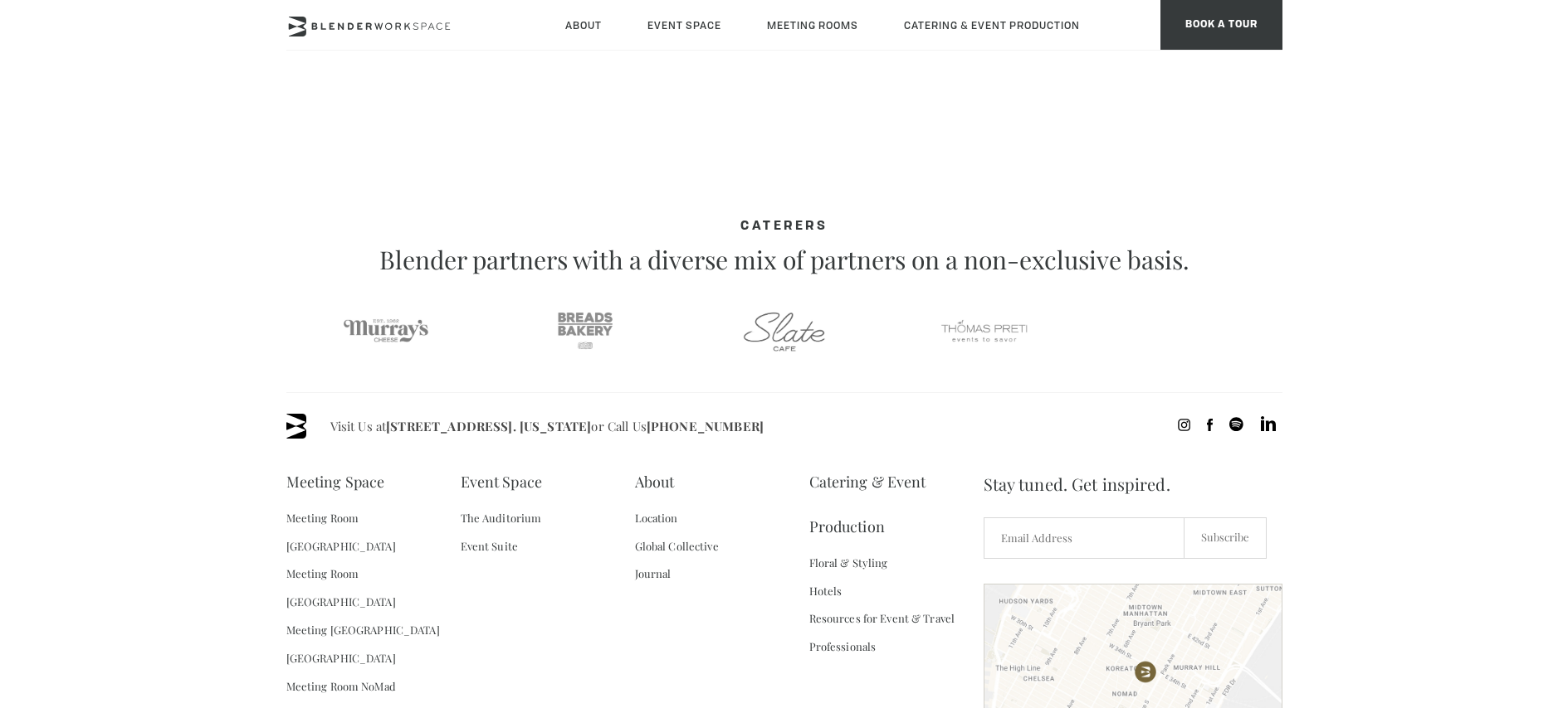
scroll to position [1028, 0]
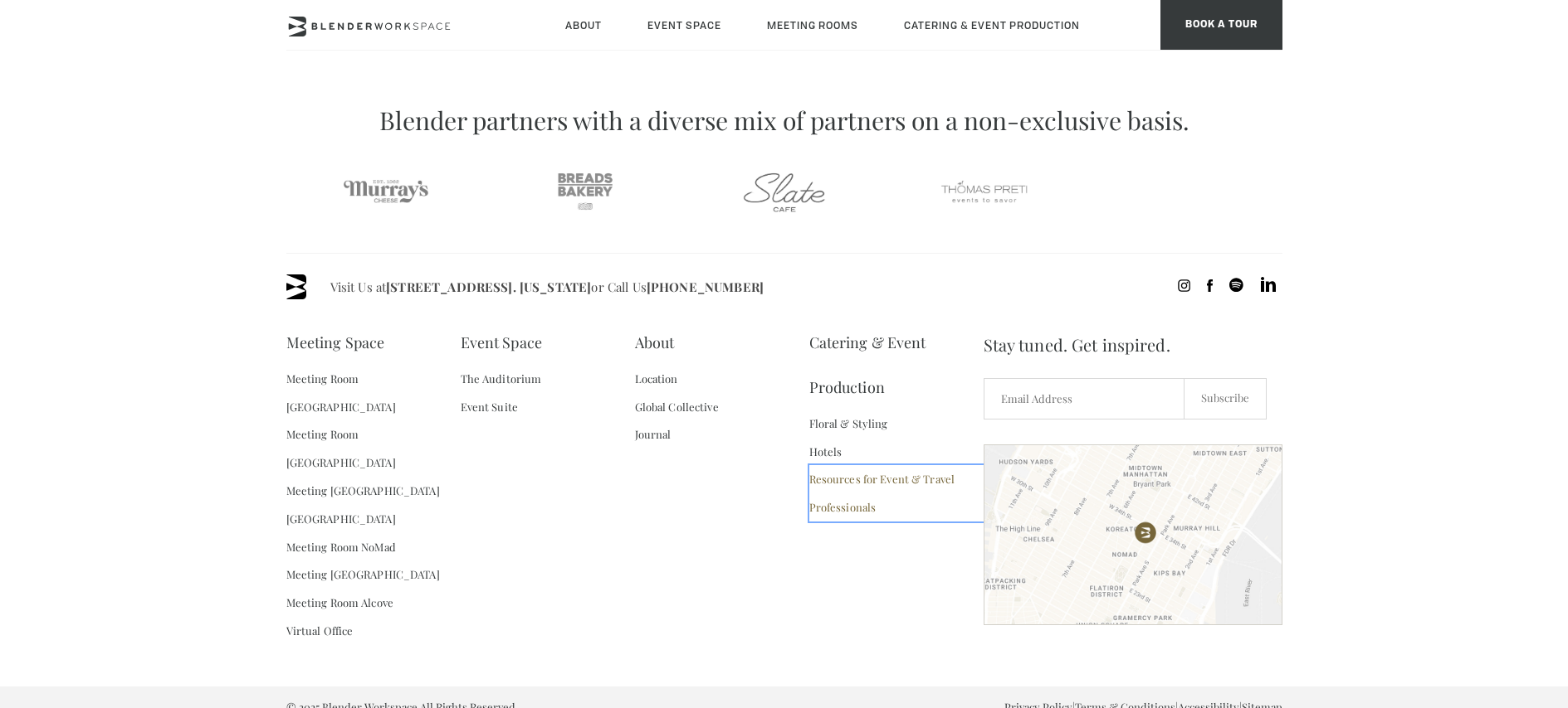
click at [861, 487] on link "Resources for Event & Travel Professionals" at bounding box center [896, 494] width 174 height 57
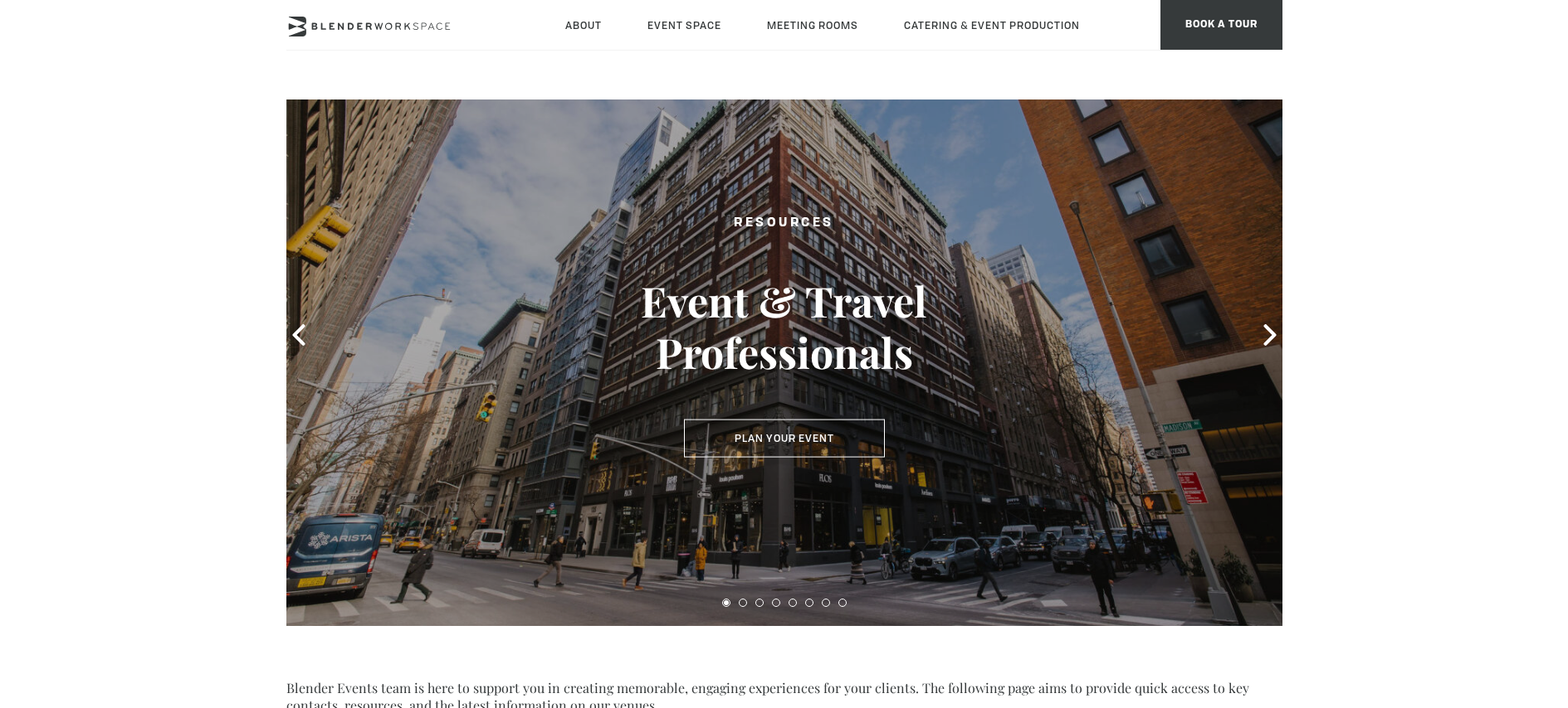
scroll to position [62, 0]
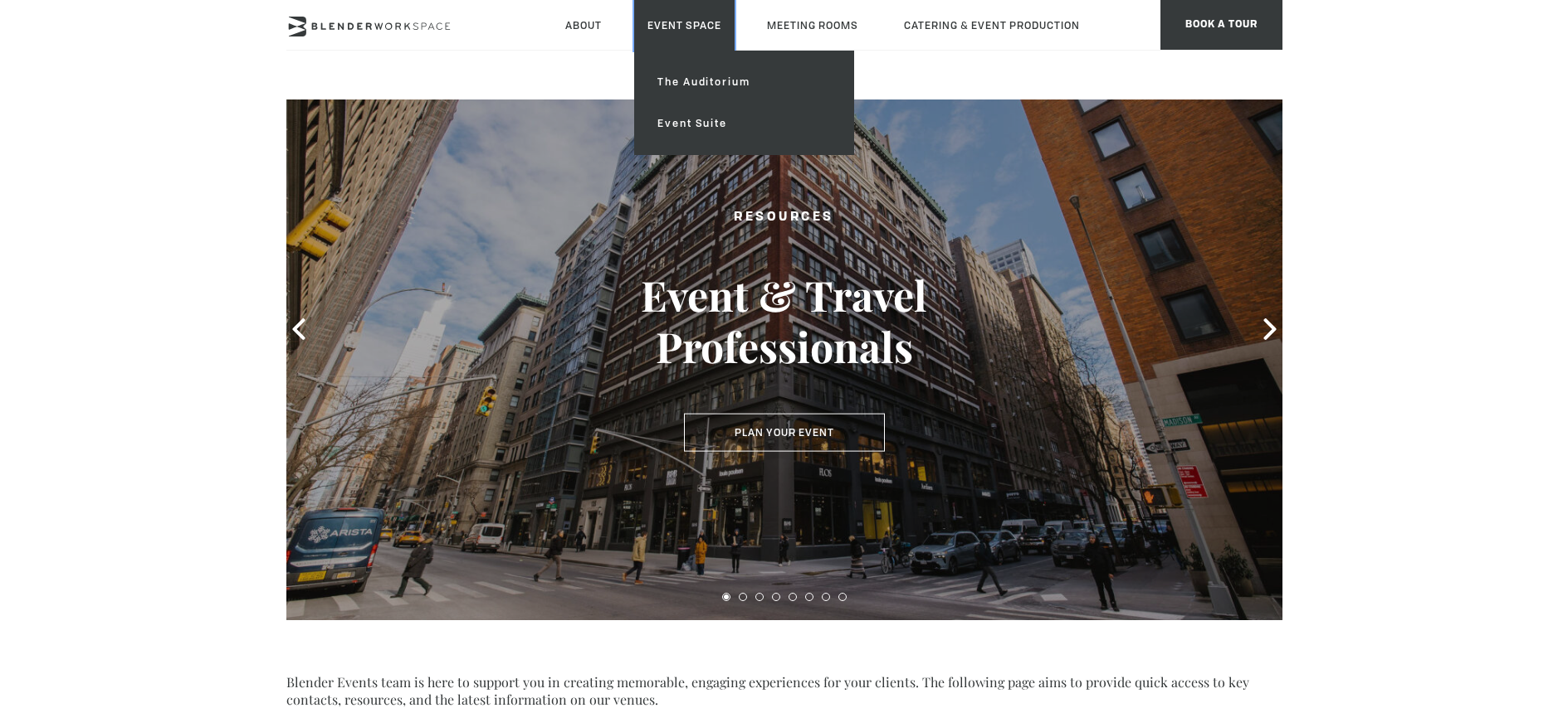
click at [675, 27] on link "Event Space" at bounding box center [684, 25] width 100 height 51
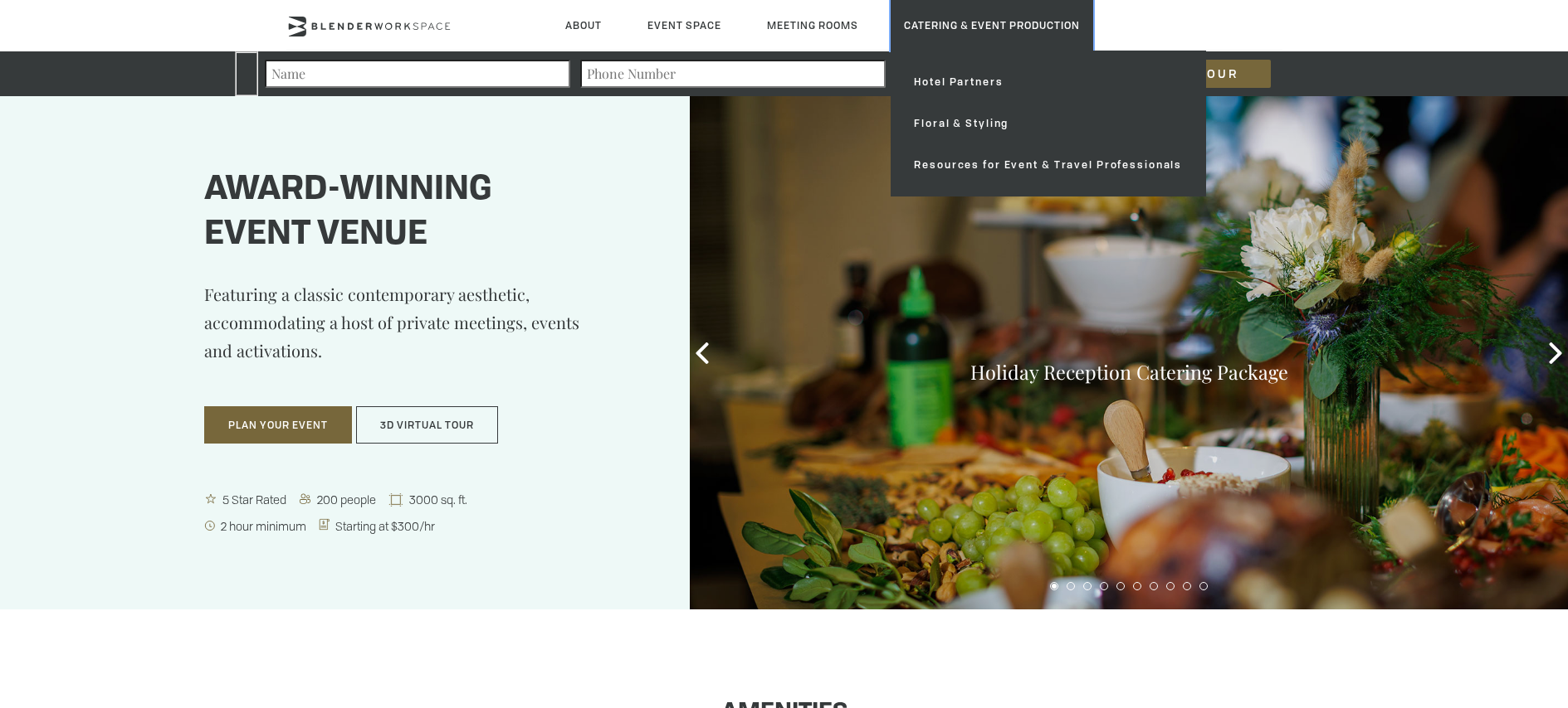
click at [952, 18] on link "Catering & Event Production" at bounding box center [991, 25] width 203 height 51
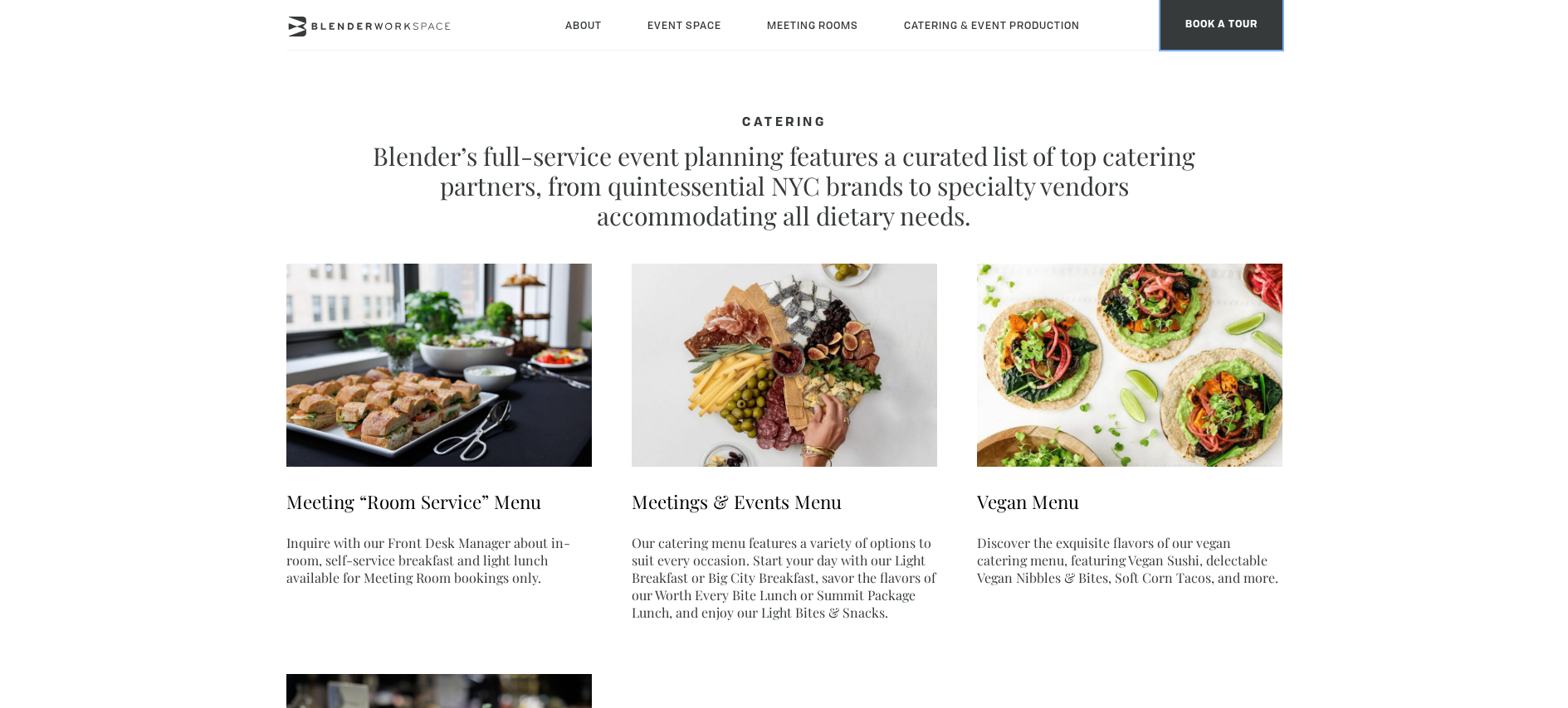
click at [1218, 23] on span "BOOK A TOUR" at bounding box center [1221, 25] width 122 height 50
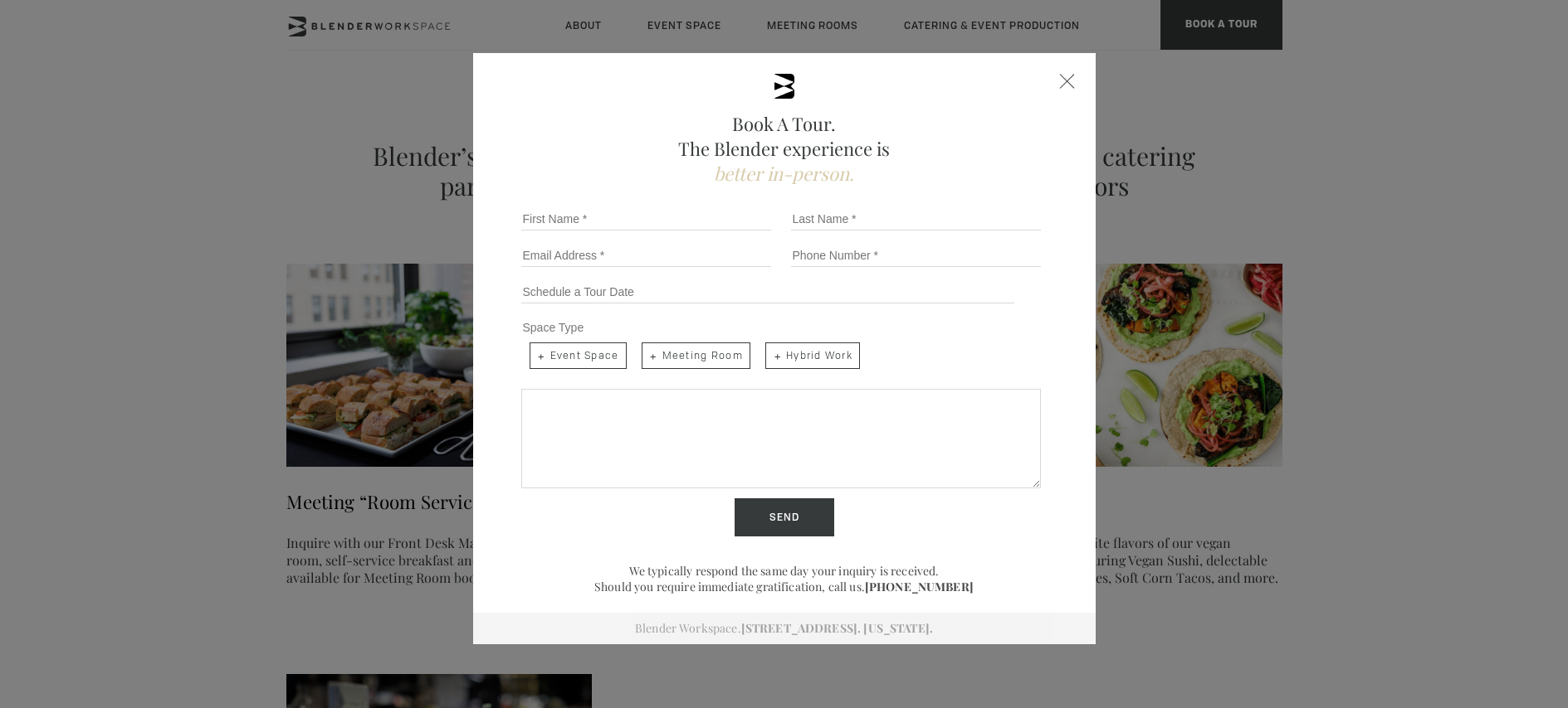
click at [227, 265] on div "Book A Tour. The Blender experience is better in-person. Team Size 1 2 3 4 5 6 …" at bounding box center [784, 354] width 1568 height 708
click at [1060, 75] on div "Close form" at bounding box center [1067, 82] width 15 height 15
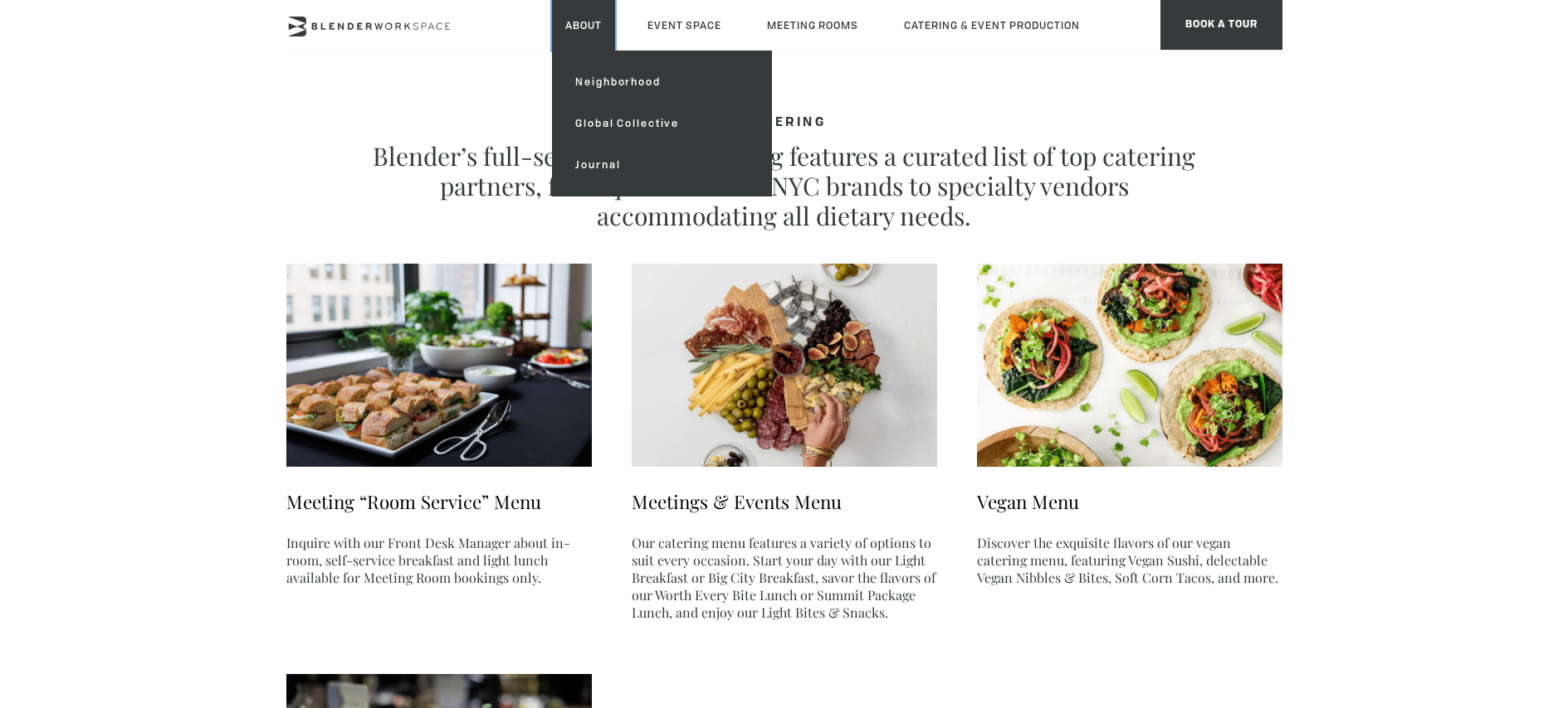
click at [577, 26] on link "About" at bounding box center [583, 25] width 63 height 51
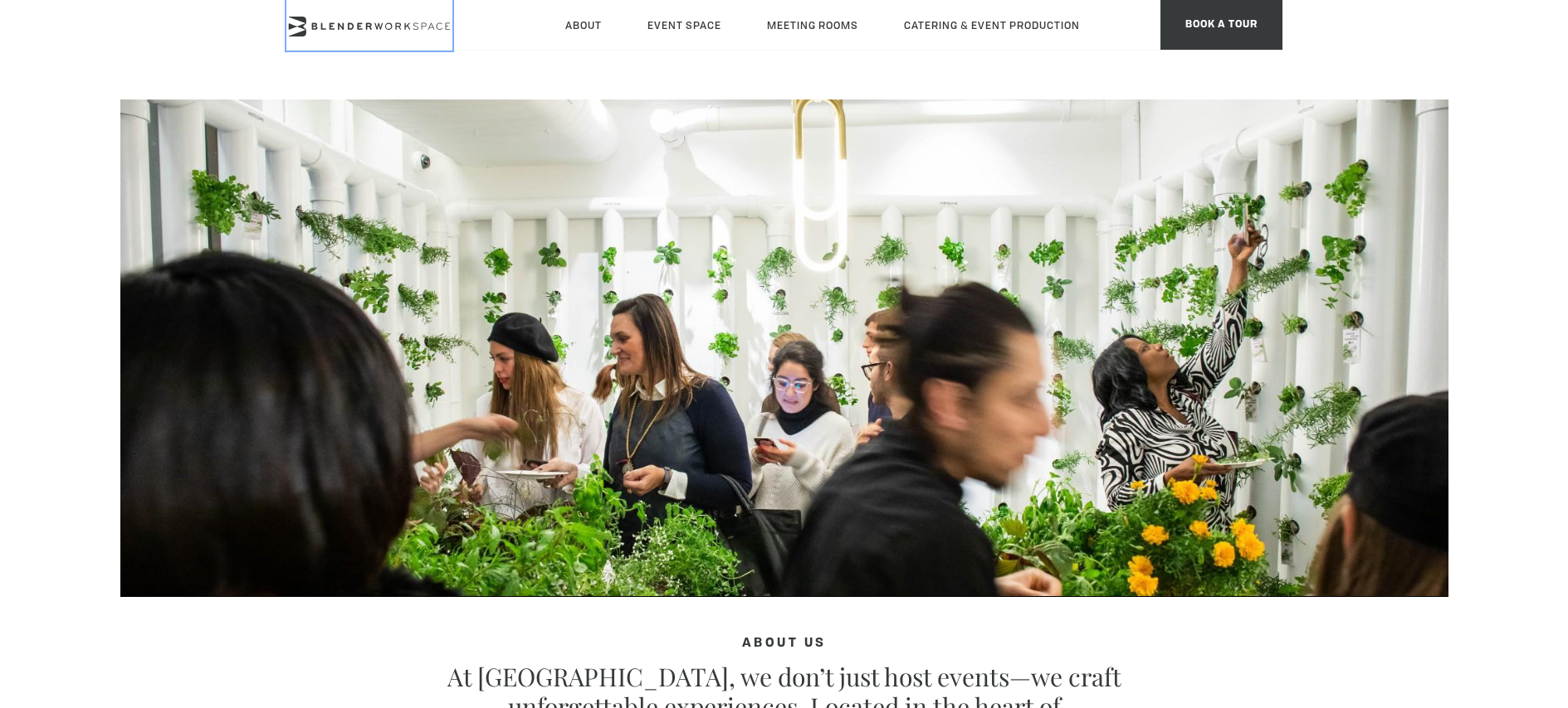
click at [366, 19] on icon at bounding box center [369, 27] width 166 height 20
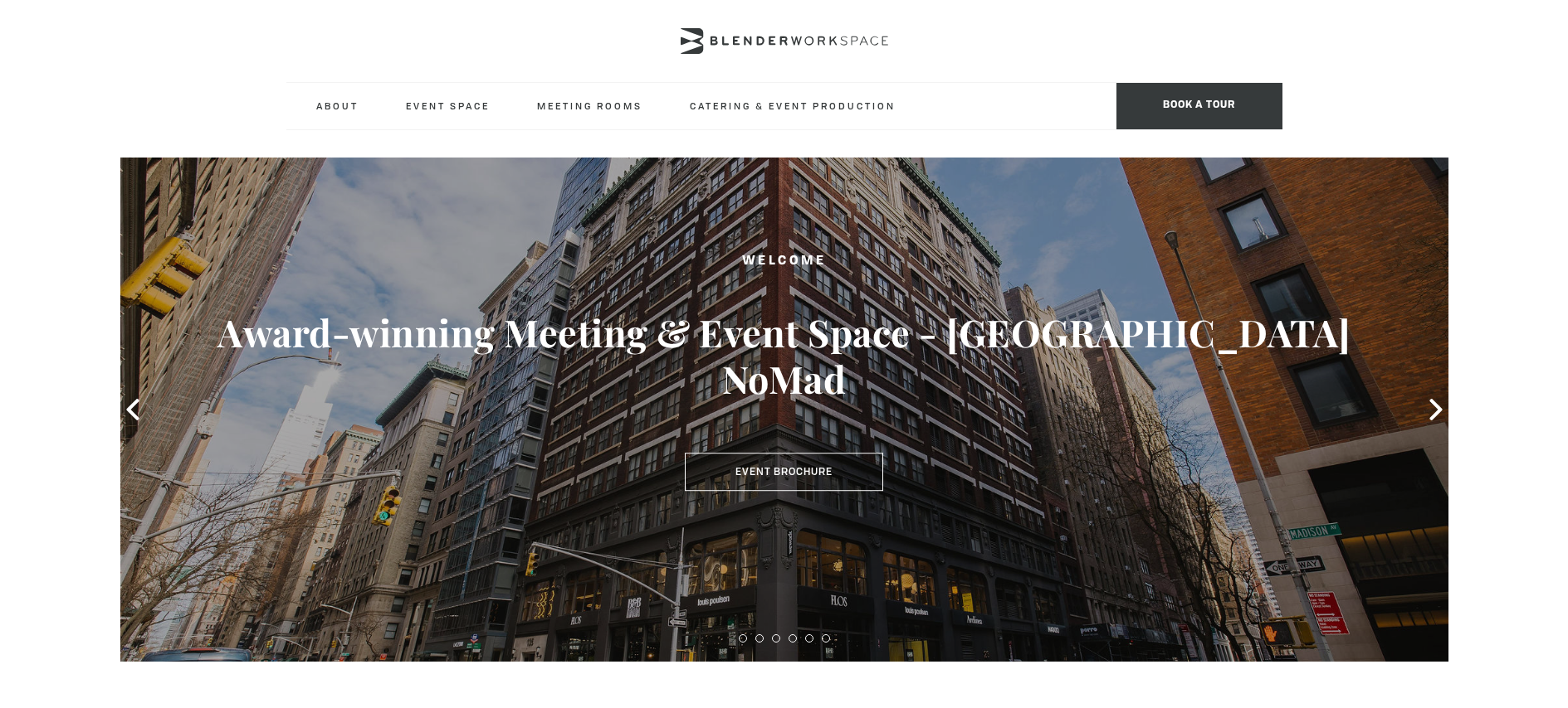
type div "[DATE]"
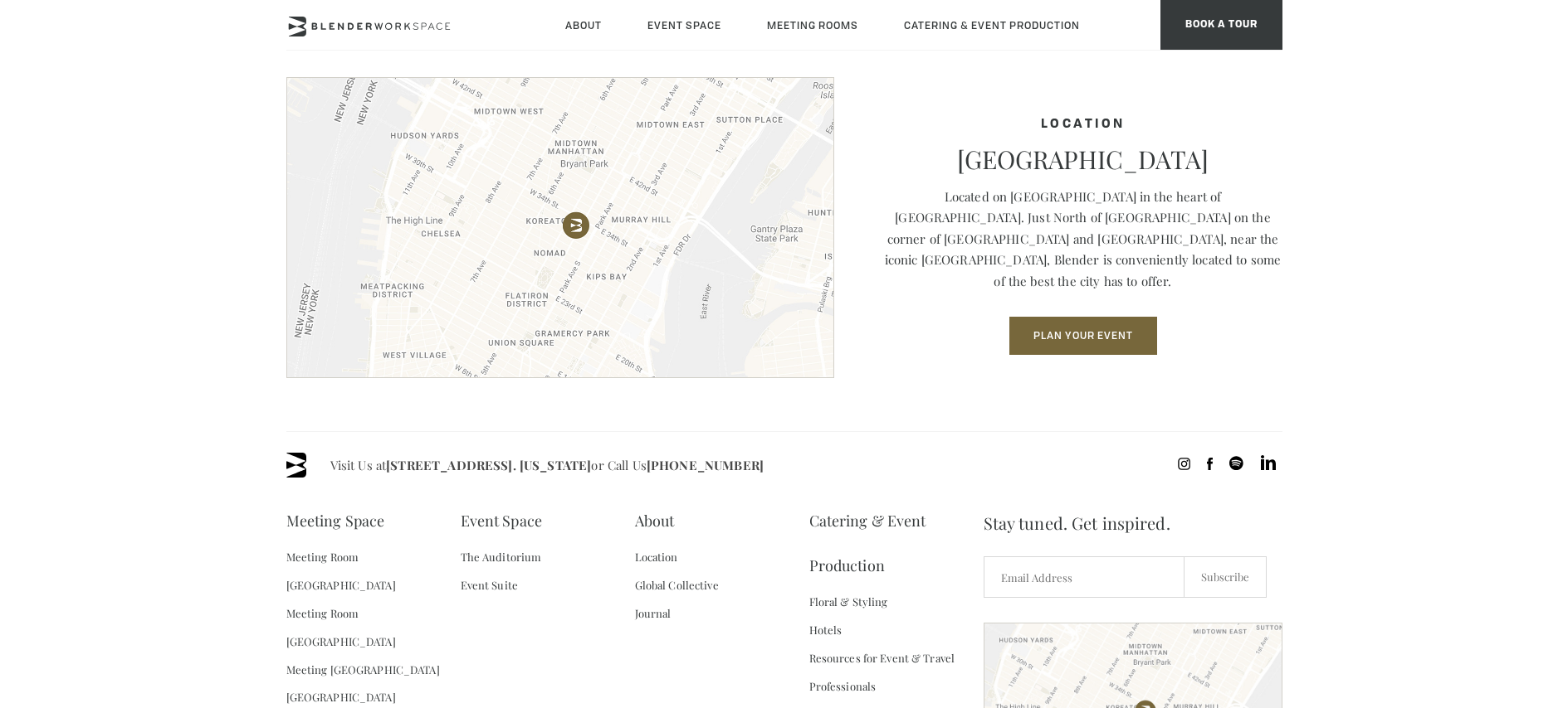
scroll to position [2433, 0]
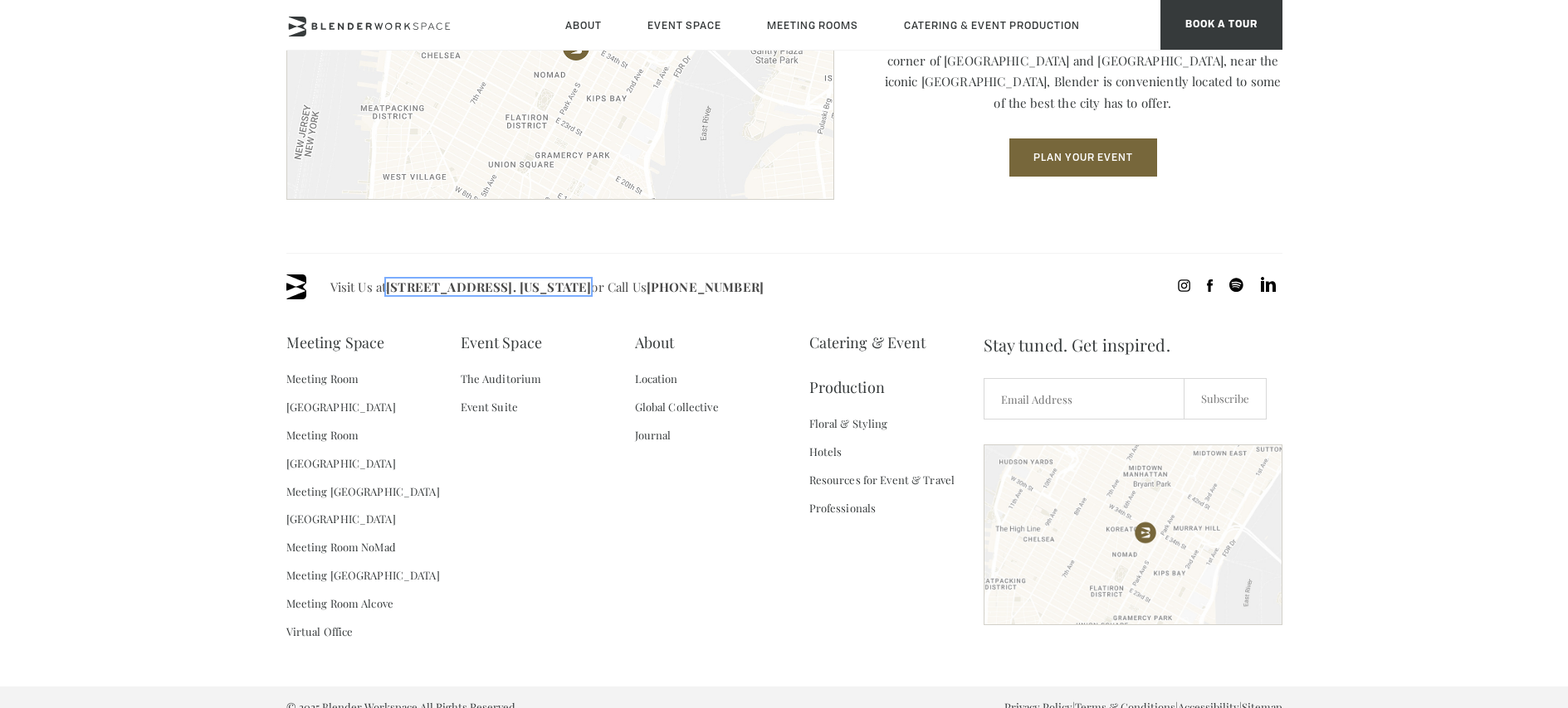
drag, startPoint x: 388, startPoint y: 289, endPoint x: 654, endPoint y: 292, distance: 266.0
click at [663, 293] on span "Visit Us at 135 Madison Ave / E 31st St - Fl 8. New York or Call Us (718) 395-4…" at bounding box center [547, 287] width 433 height 25
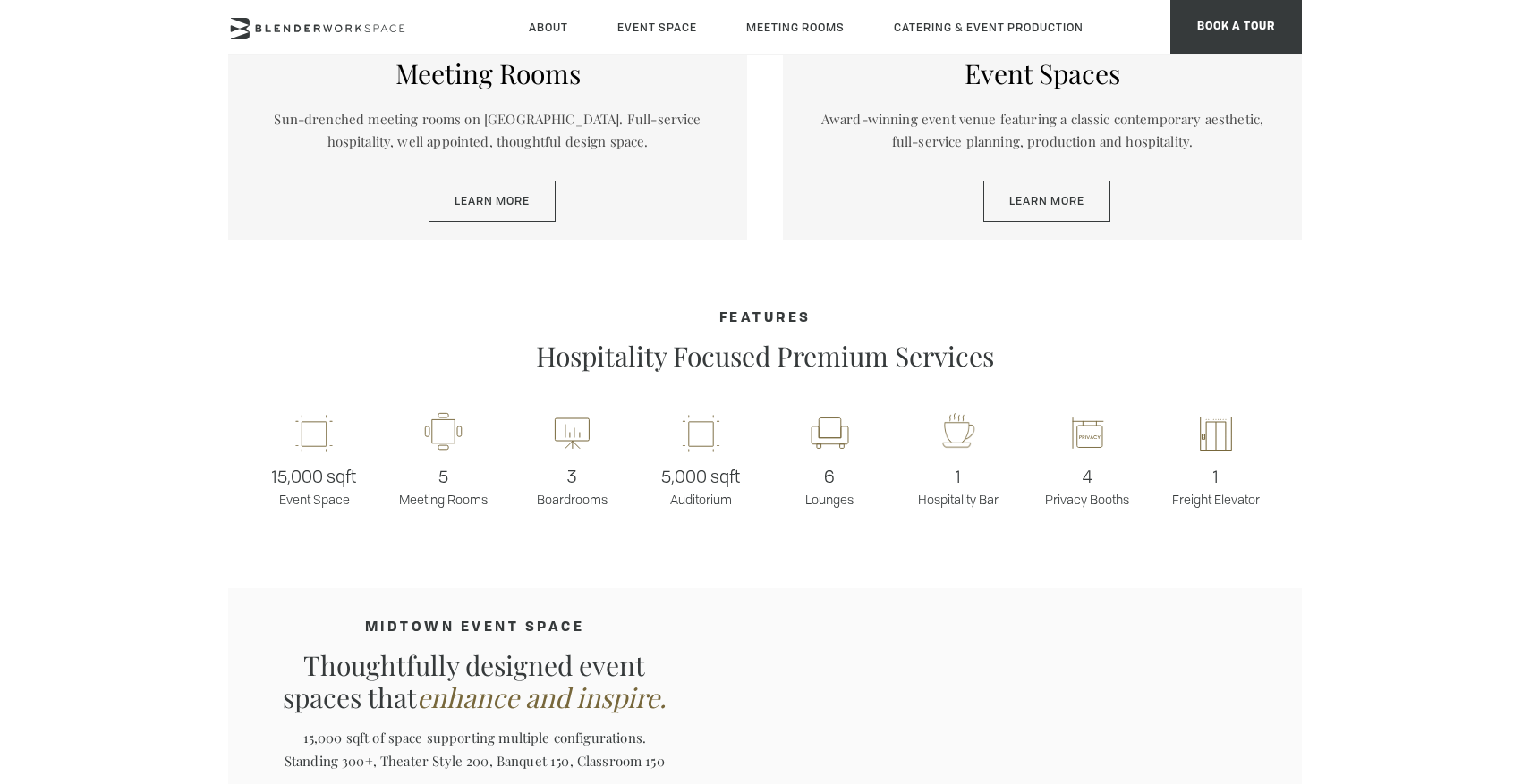
scroll to position [907, 0]
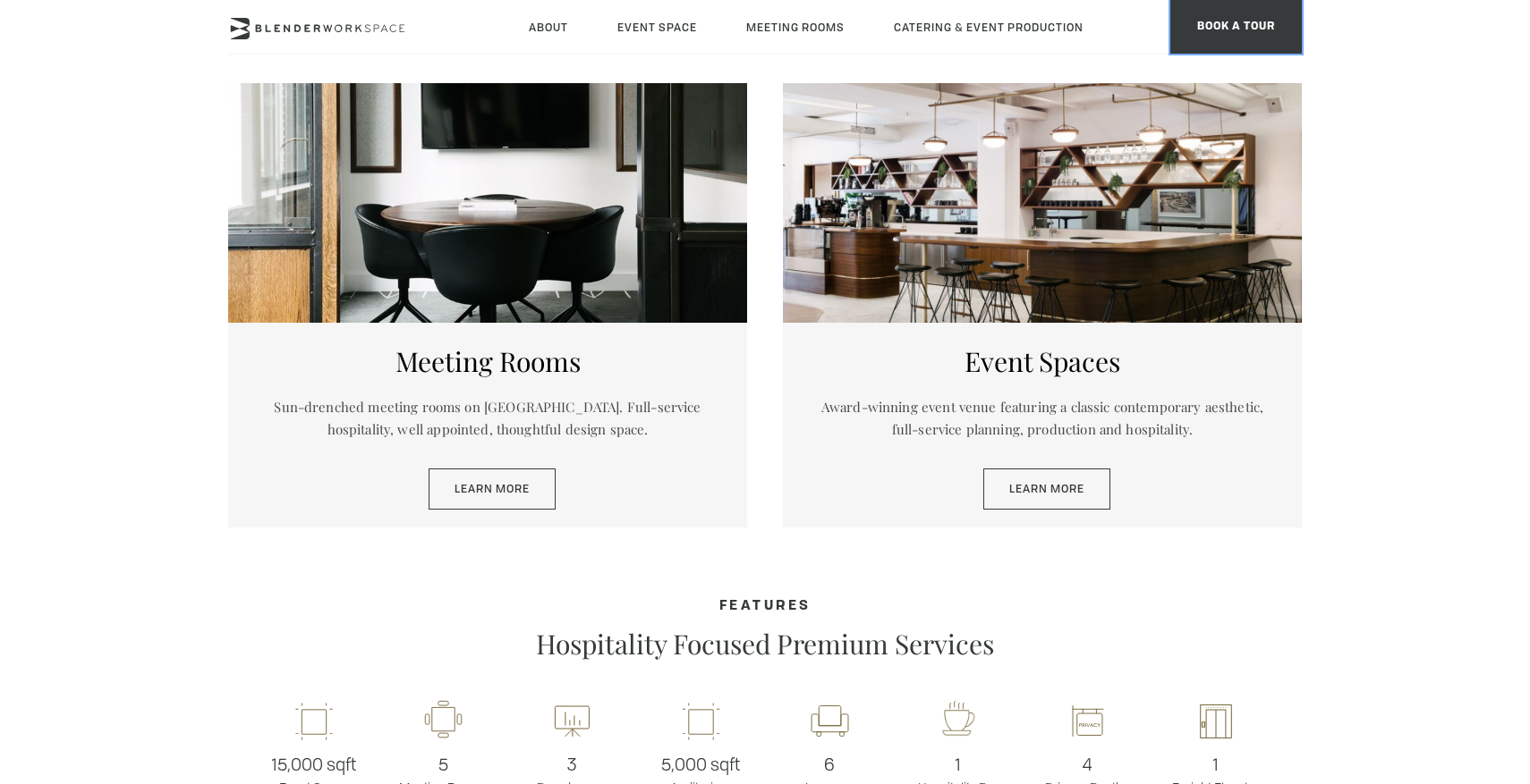
click at [1260, 22] on span "BOOK A TOUR" at bounding box center [1236, 27] width 131 height 54
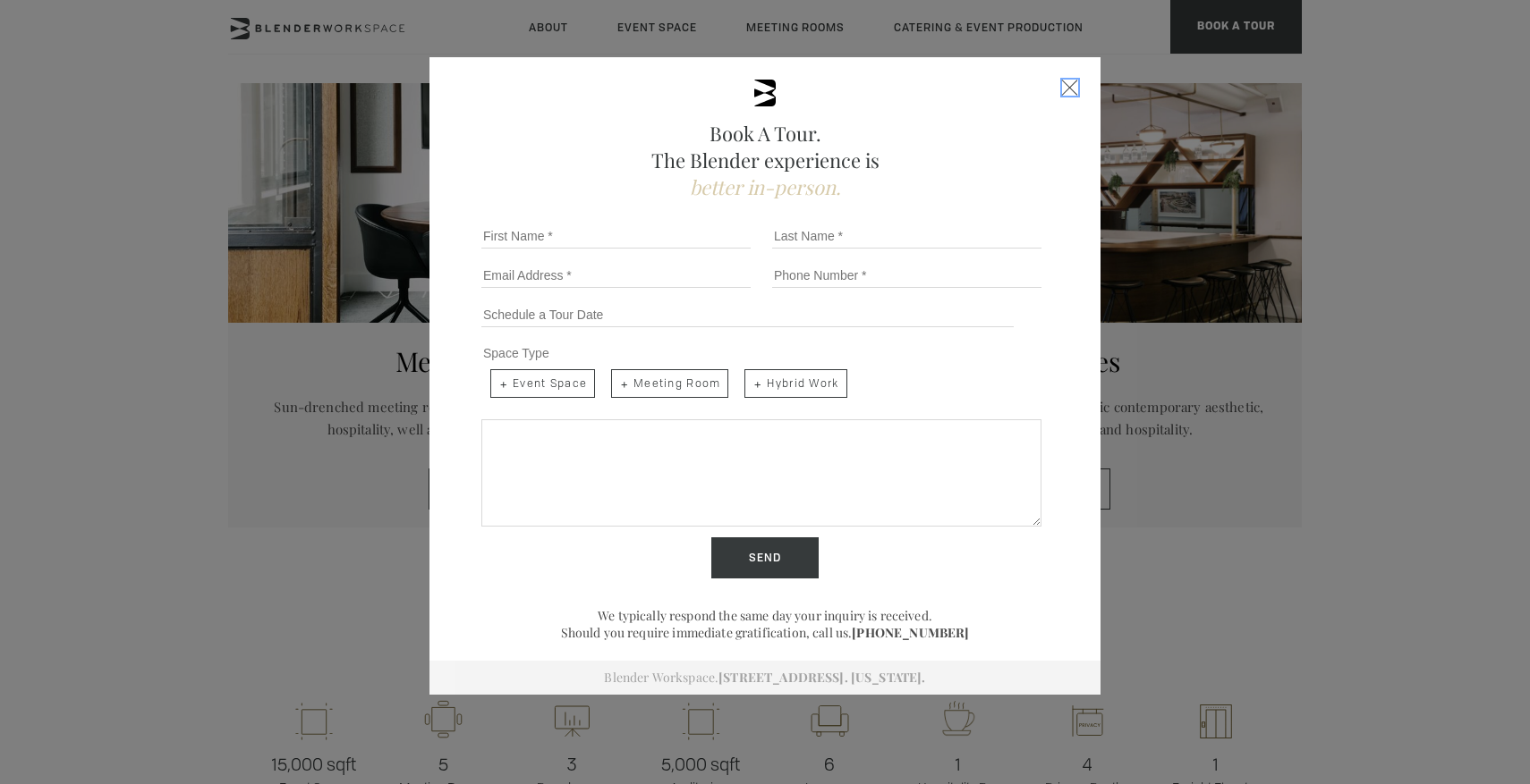
drag, startPoint x: 1067, startPoint y: 82, endPoint x: 887, endPoint y: 24, distance: 189.1
click at [1065, 82] on div "Close form" at bounding box center [1069, 88] width 16 height 16
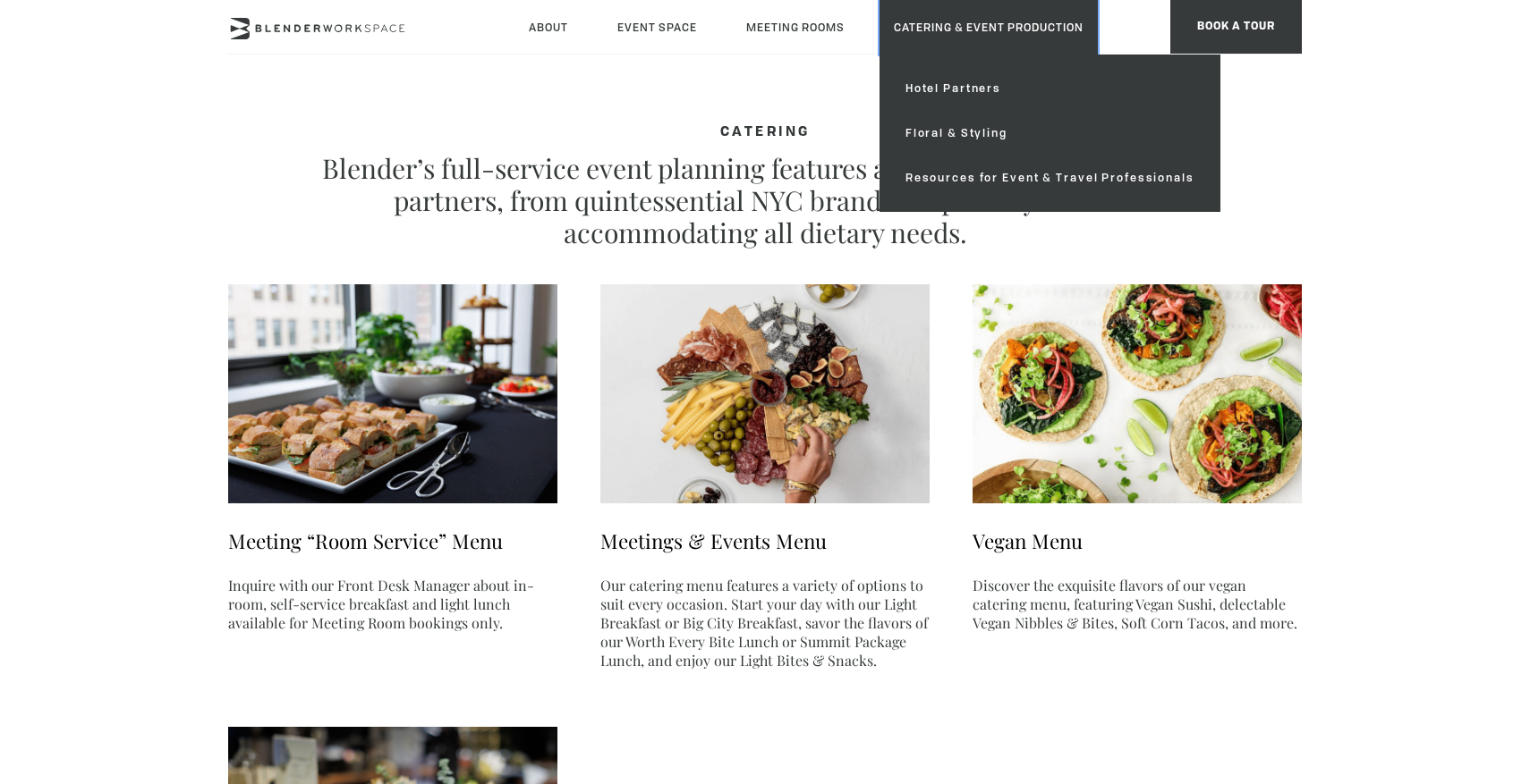
click at [953, 22] on link "Catering & Event Production" at bounding box center [989, 27] width 219 height 55
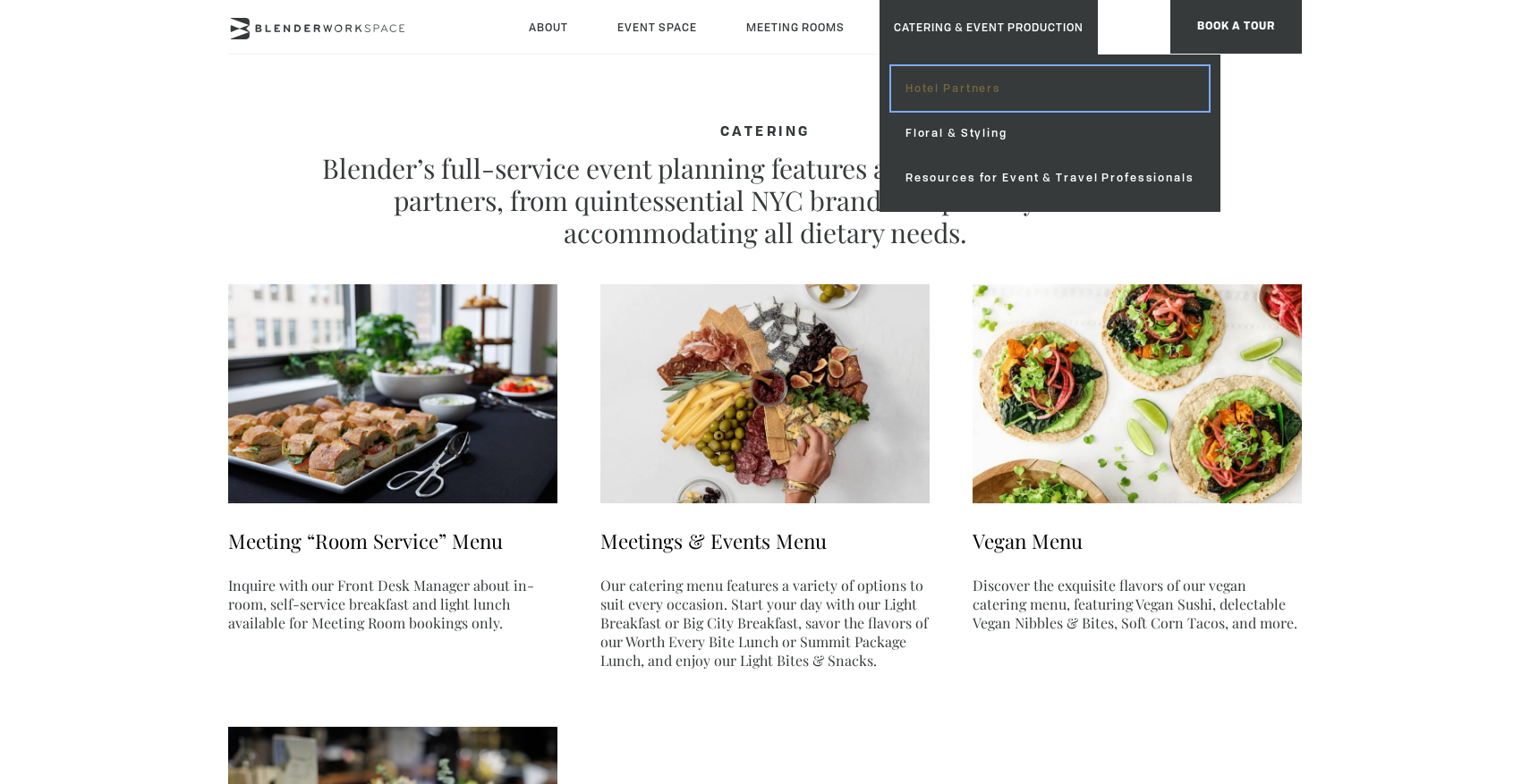
click at [949, 88] on link "Hotel Partners" at bounding box center [1050, 89] width 318 height 45
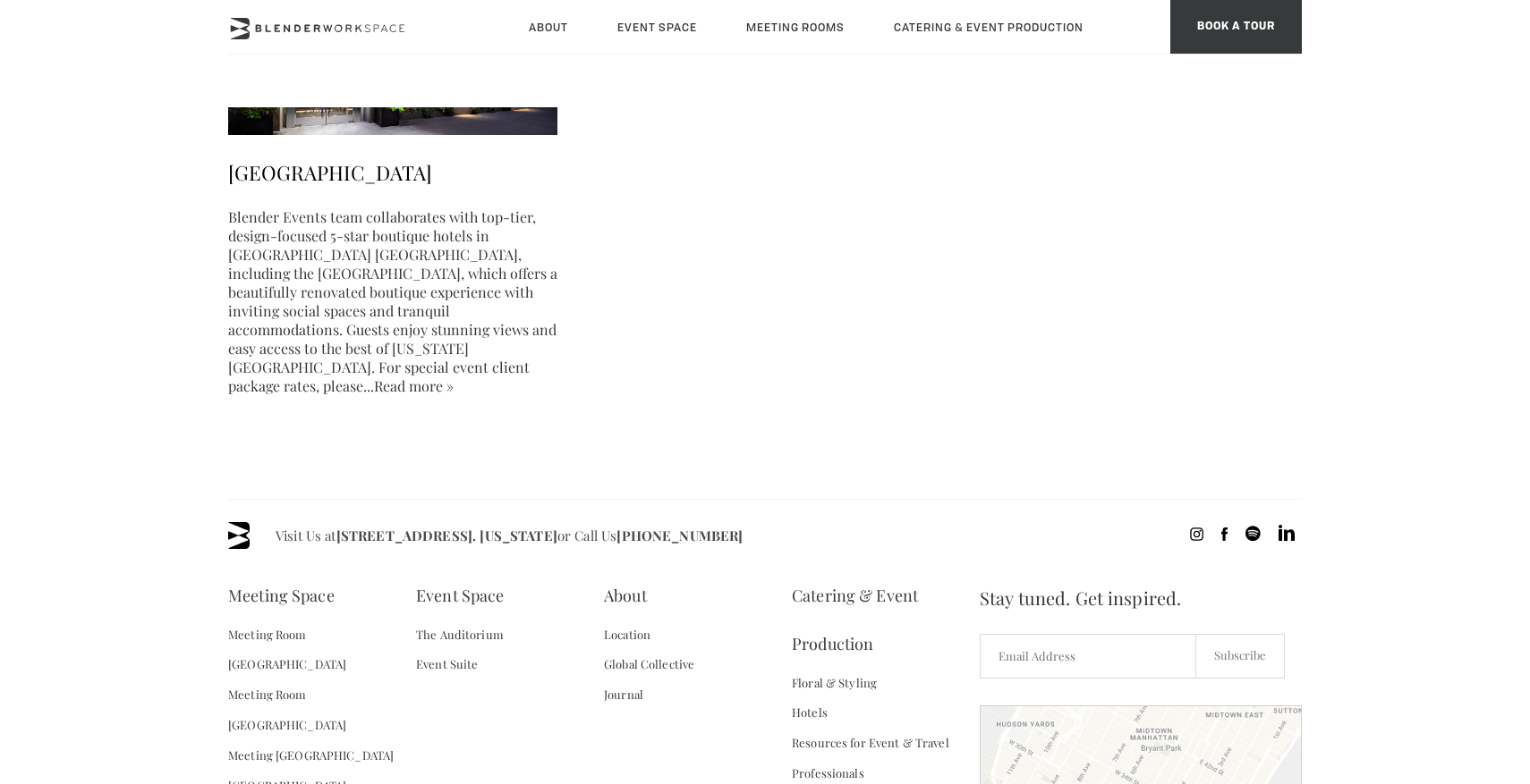
scroll to position [1557, 0]
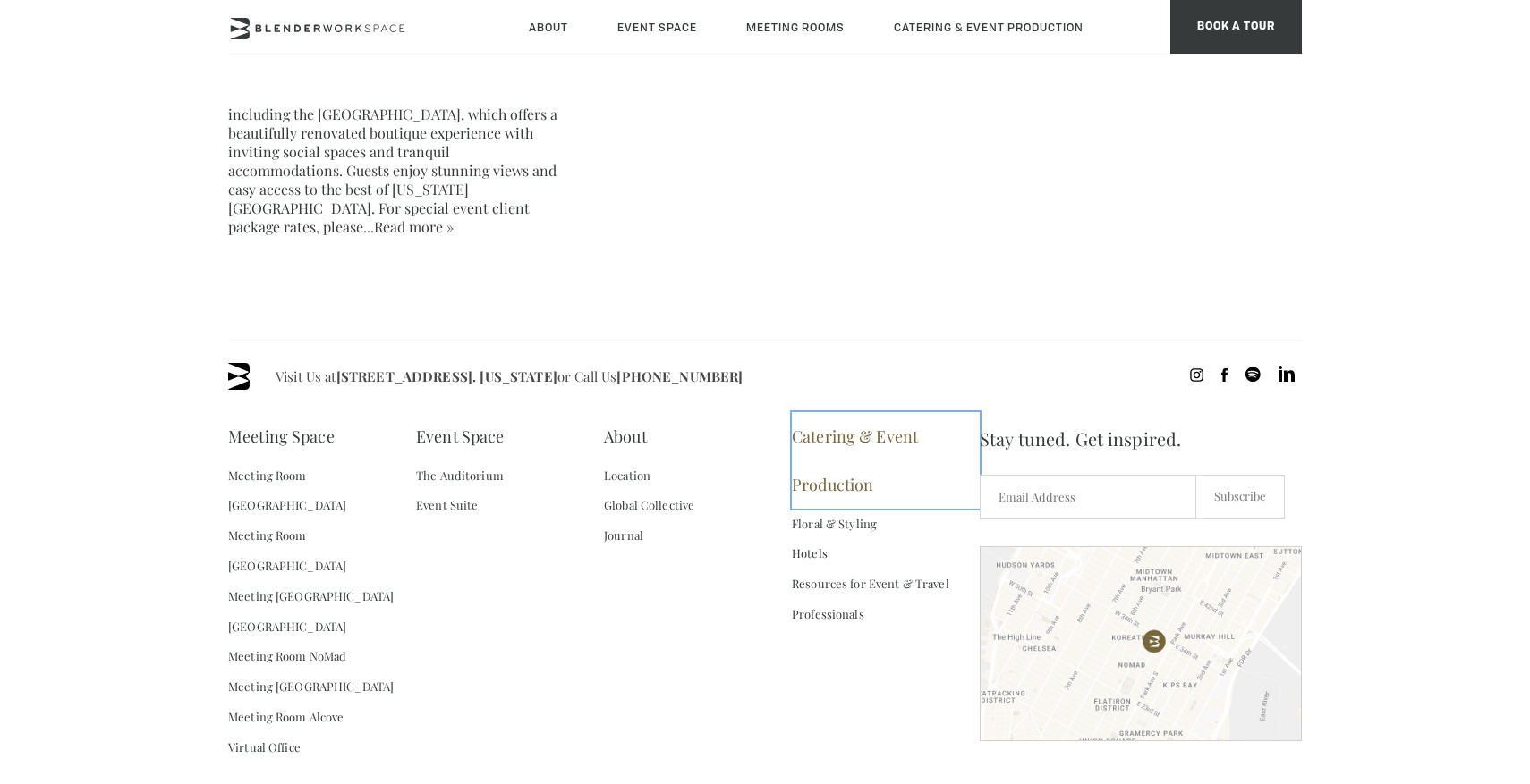
click at [848, 412] on link "Catering & Event Production" at bounding box center [885, 459] width 188 height 96
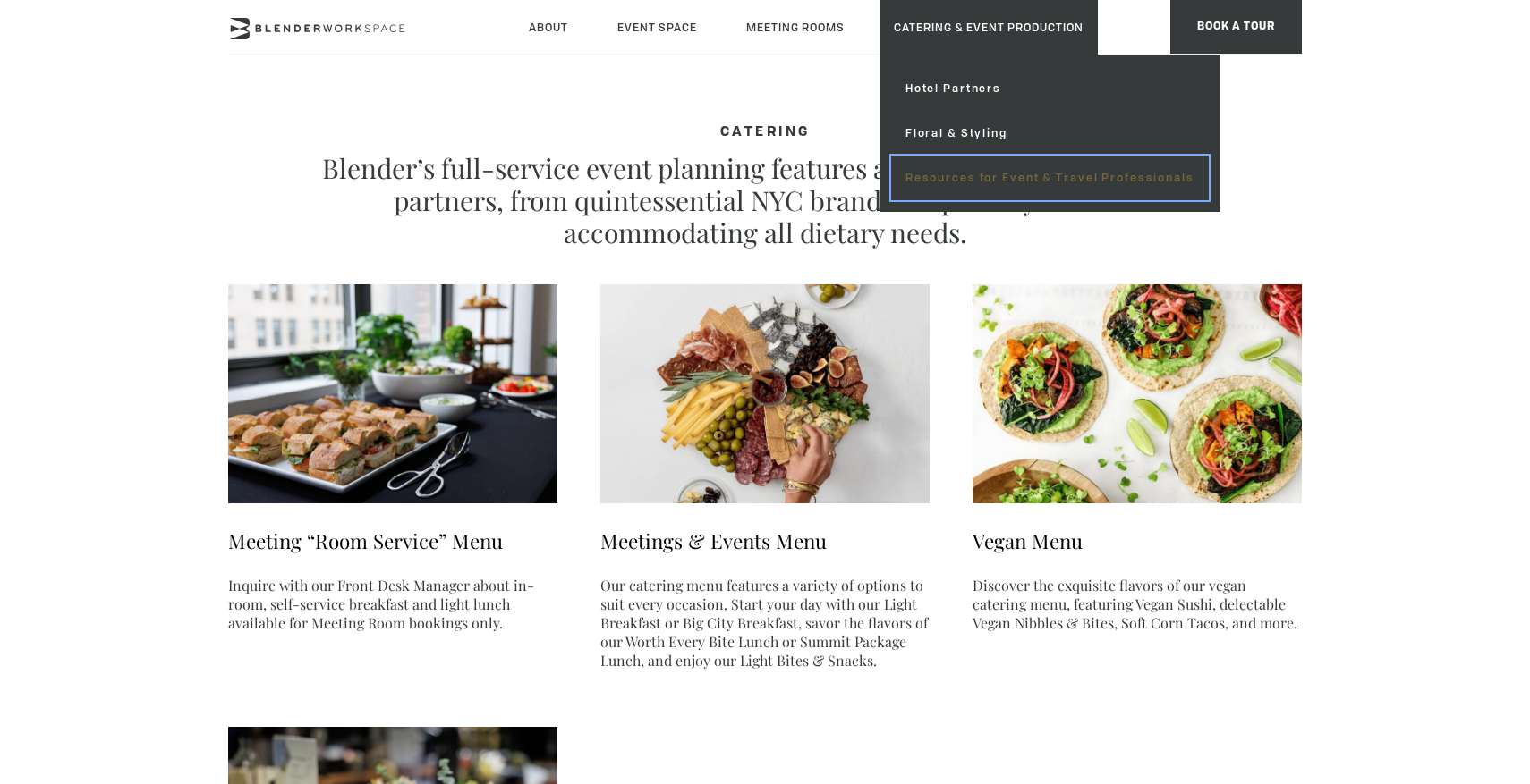
click at [957, 181] on link "Resources for Event & Travel Professionals" at bounding box center [1050, 178] width 318 height 45
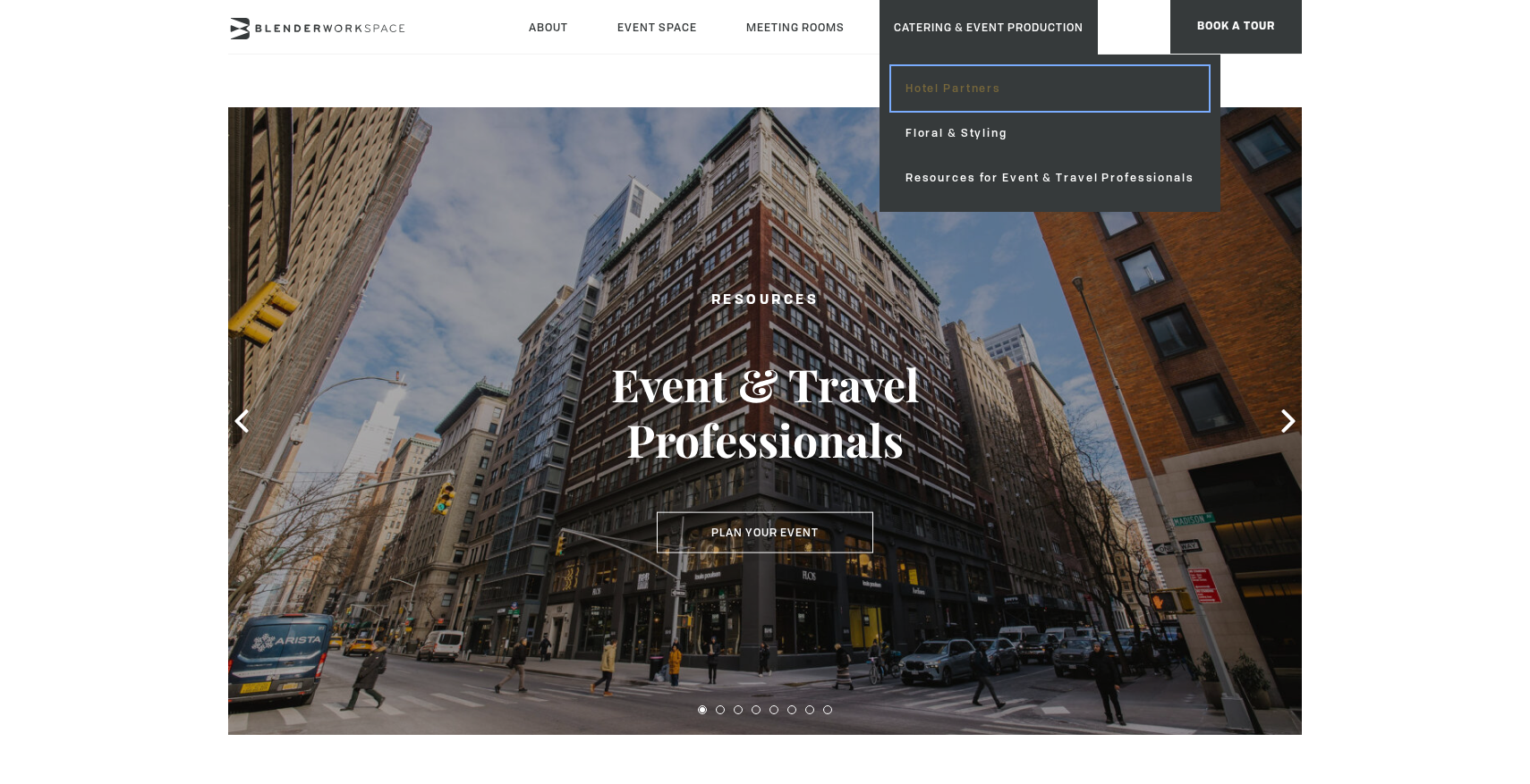
click at [951, 85] on link "Hotel Partners" at bounding box center [1050, 89] width 318 height 45
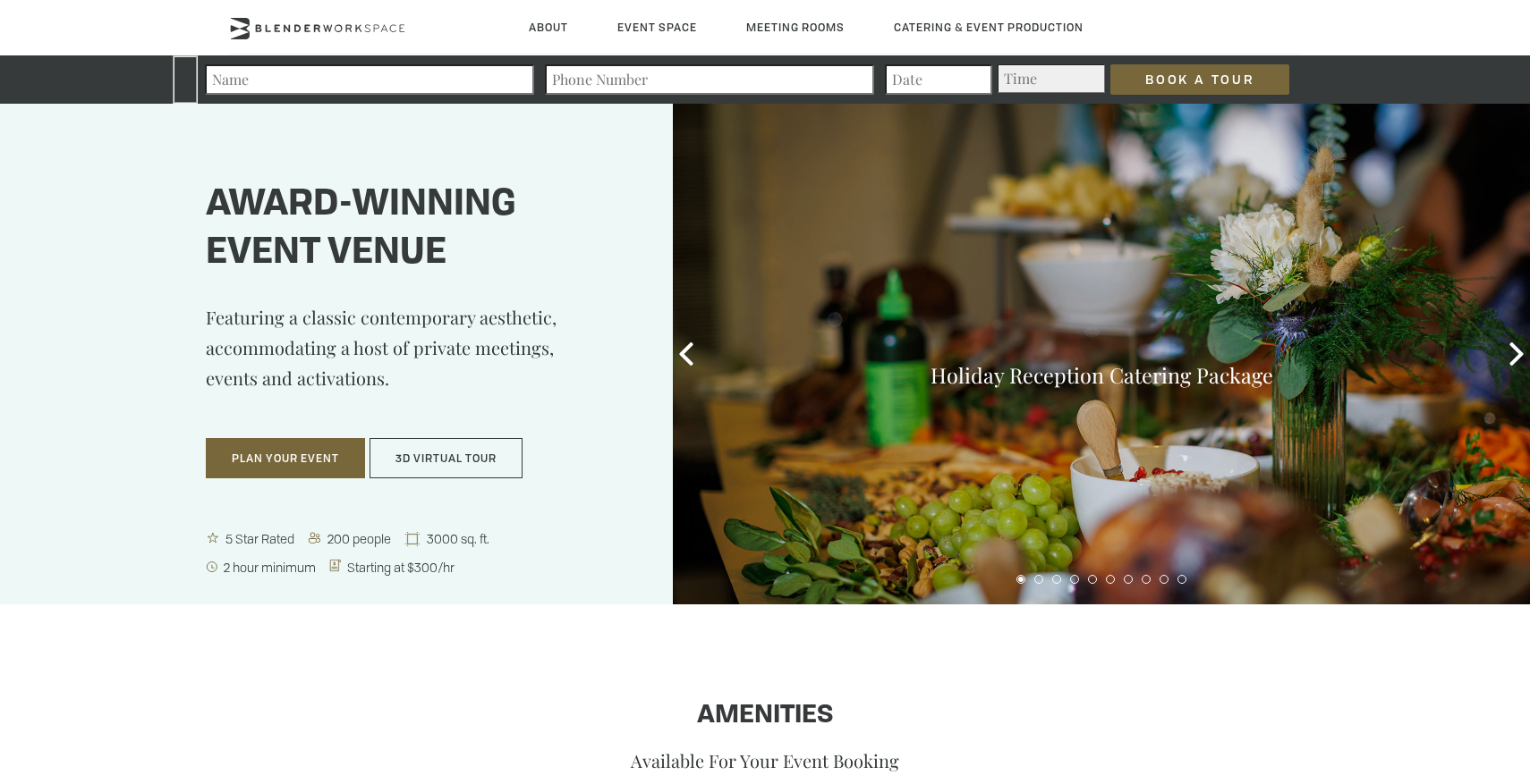
scroll to position [81, 0]
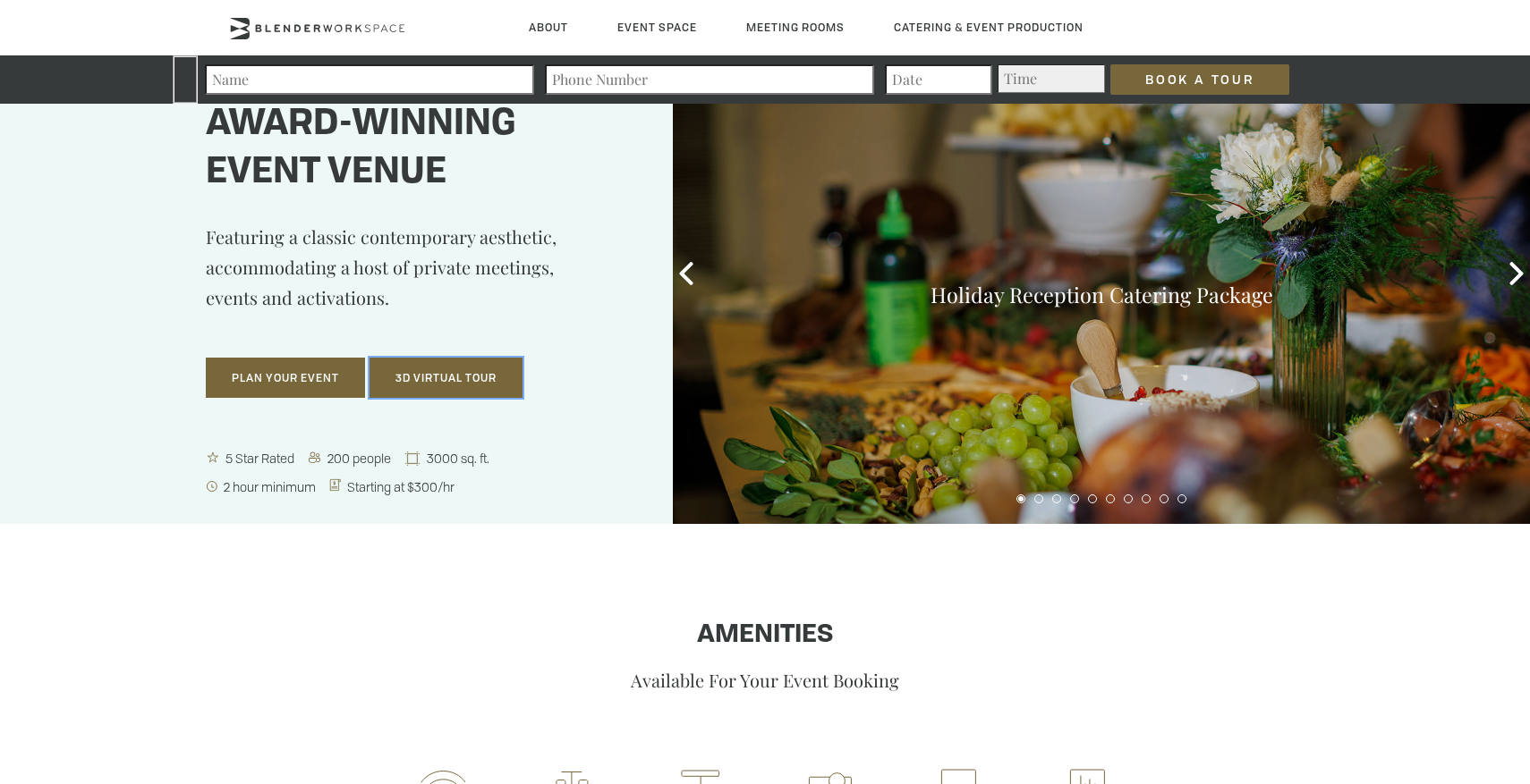
click at [455, 370] on button "3D Virtual Tour" at bounding box center [446, 379] width 153 height 41
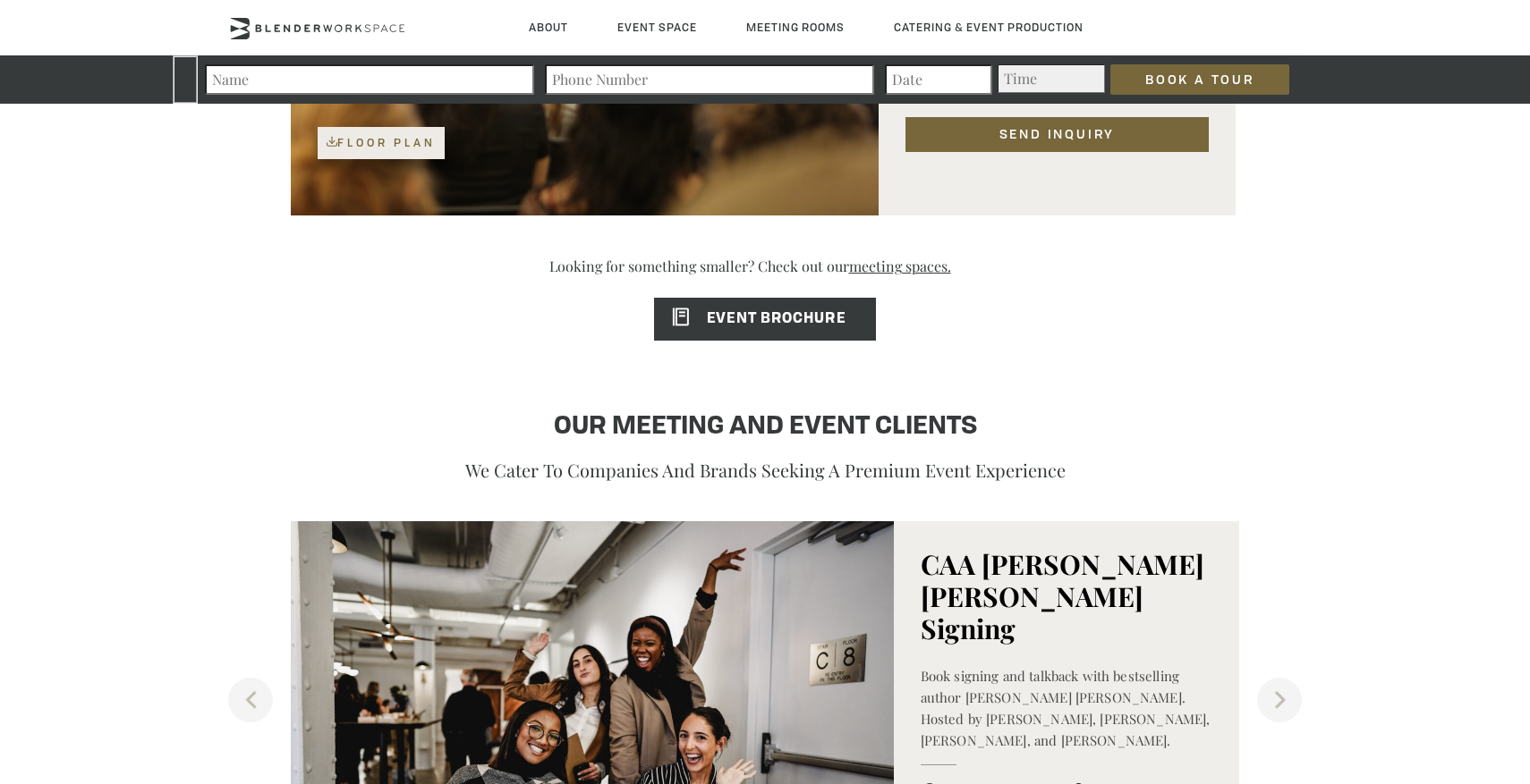
scroll to position [1464, 0]
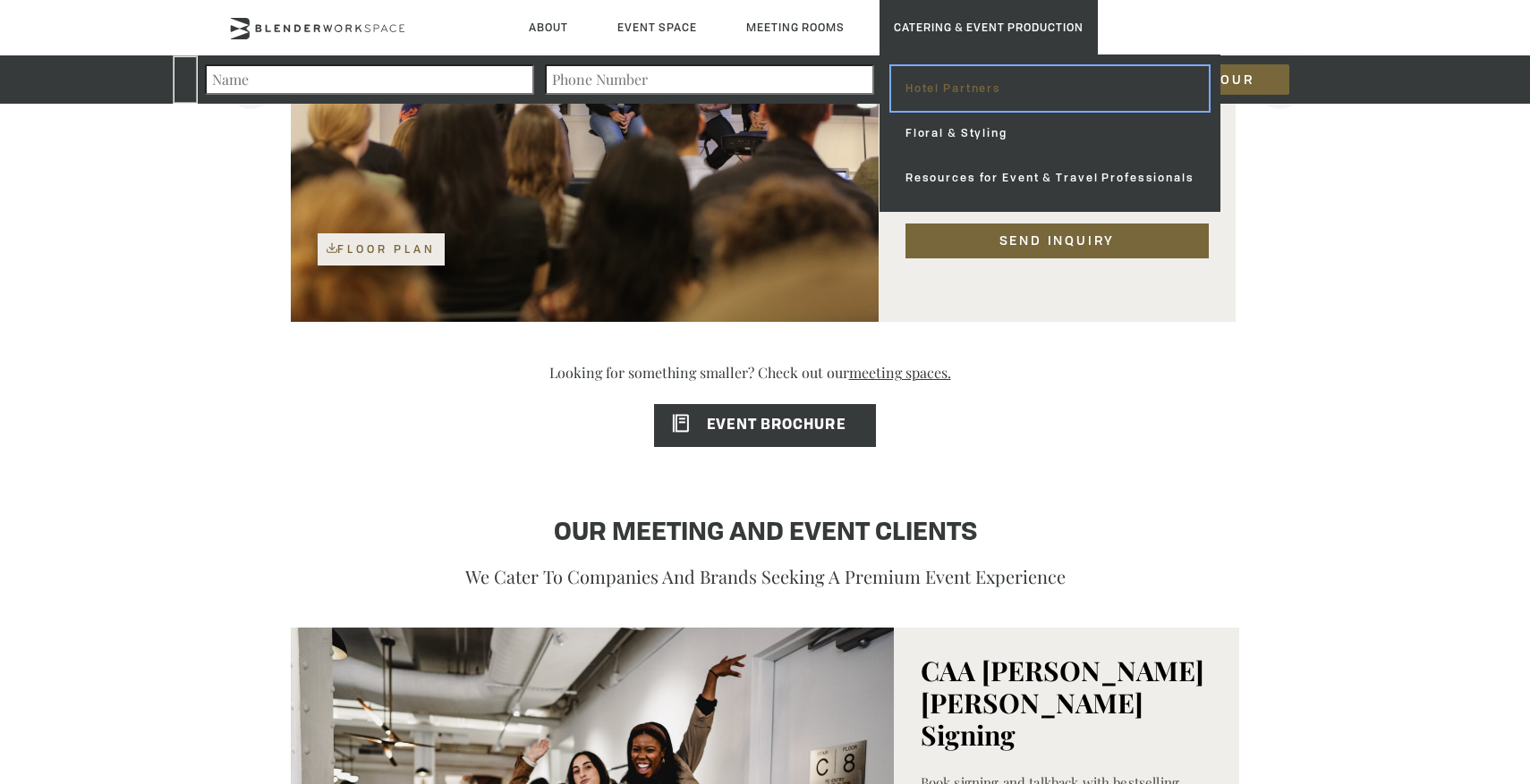
click at [948, 88] on link "Hotel Partners" at bounding box center [1050, 89] width 318 height 45
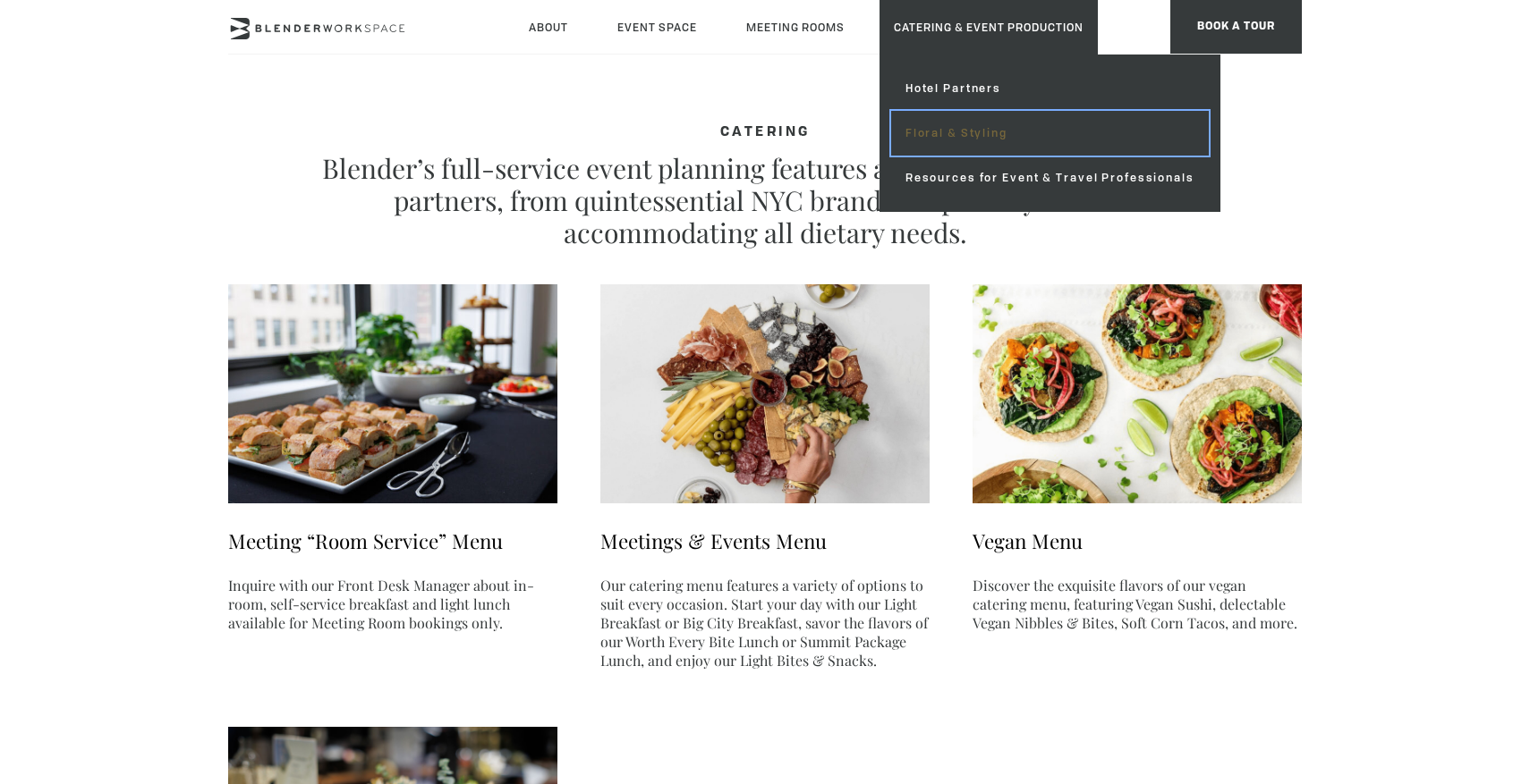
click at [965, 139] on link "Floral & Styling" at bounding box center [1050, 133] width 318 height 45
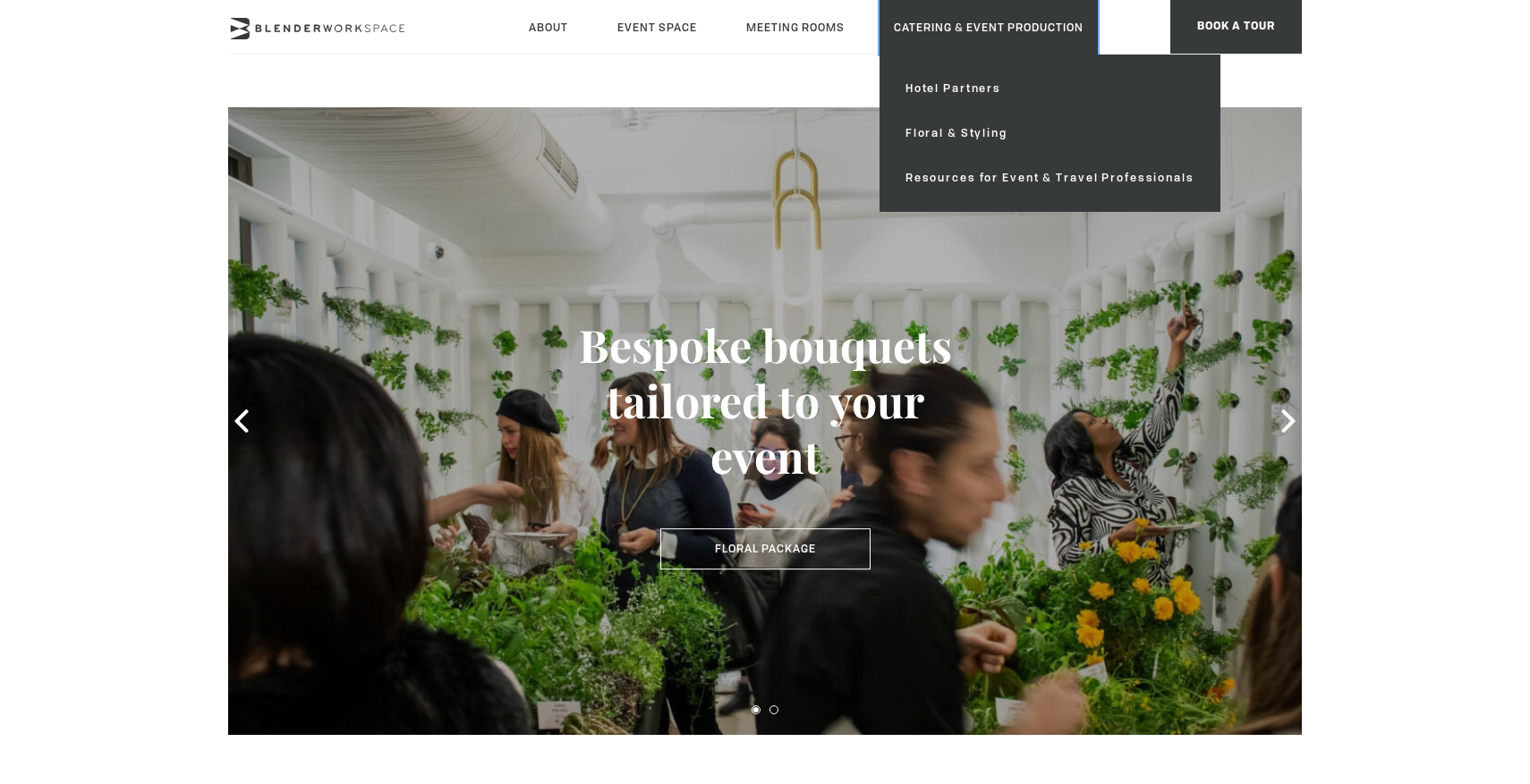
click at [986, 38] on link "Catering & Event Production" at bounding box center [989, 27] width 219 height 55
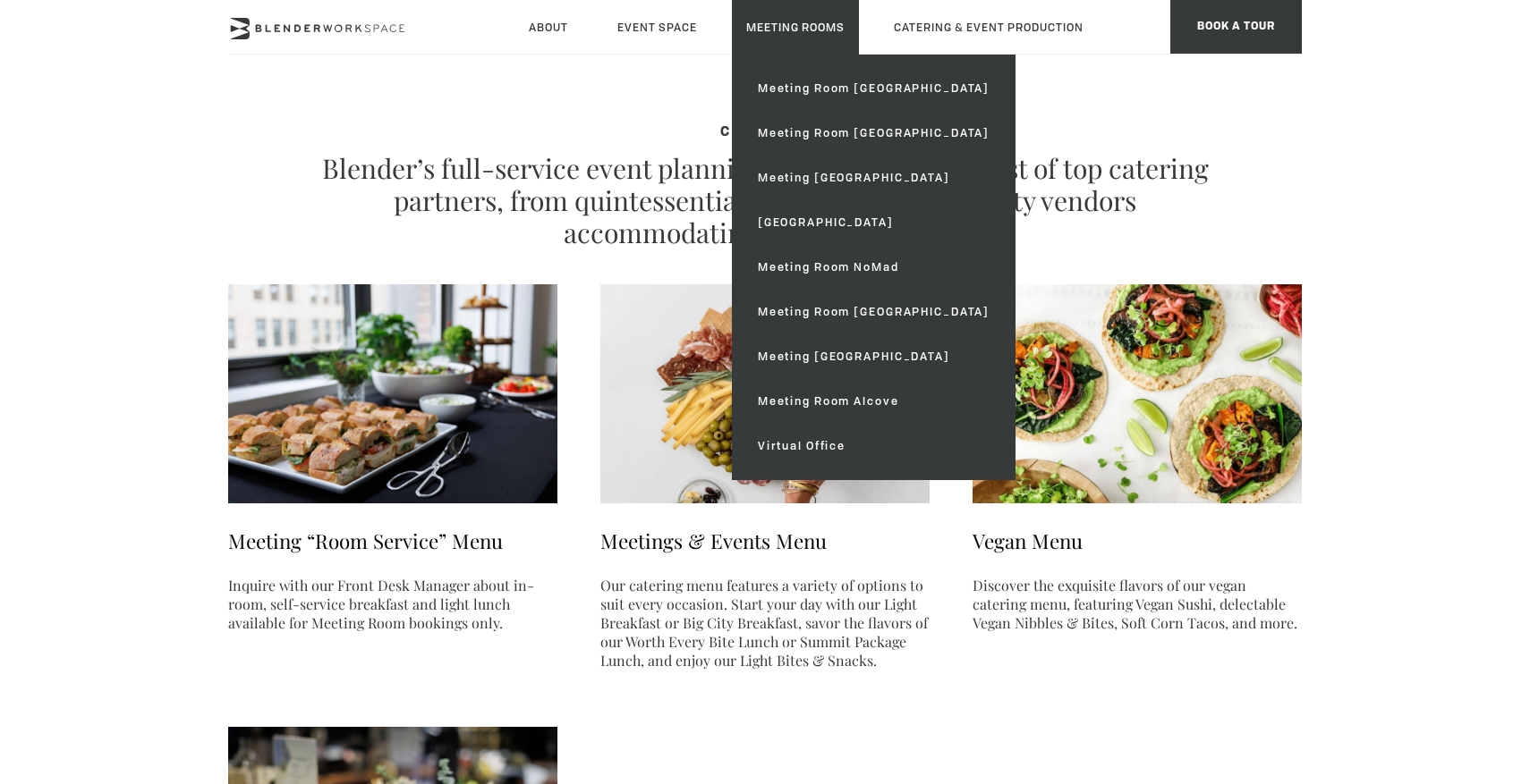
scroll to position [2, 0]
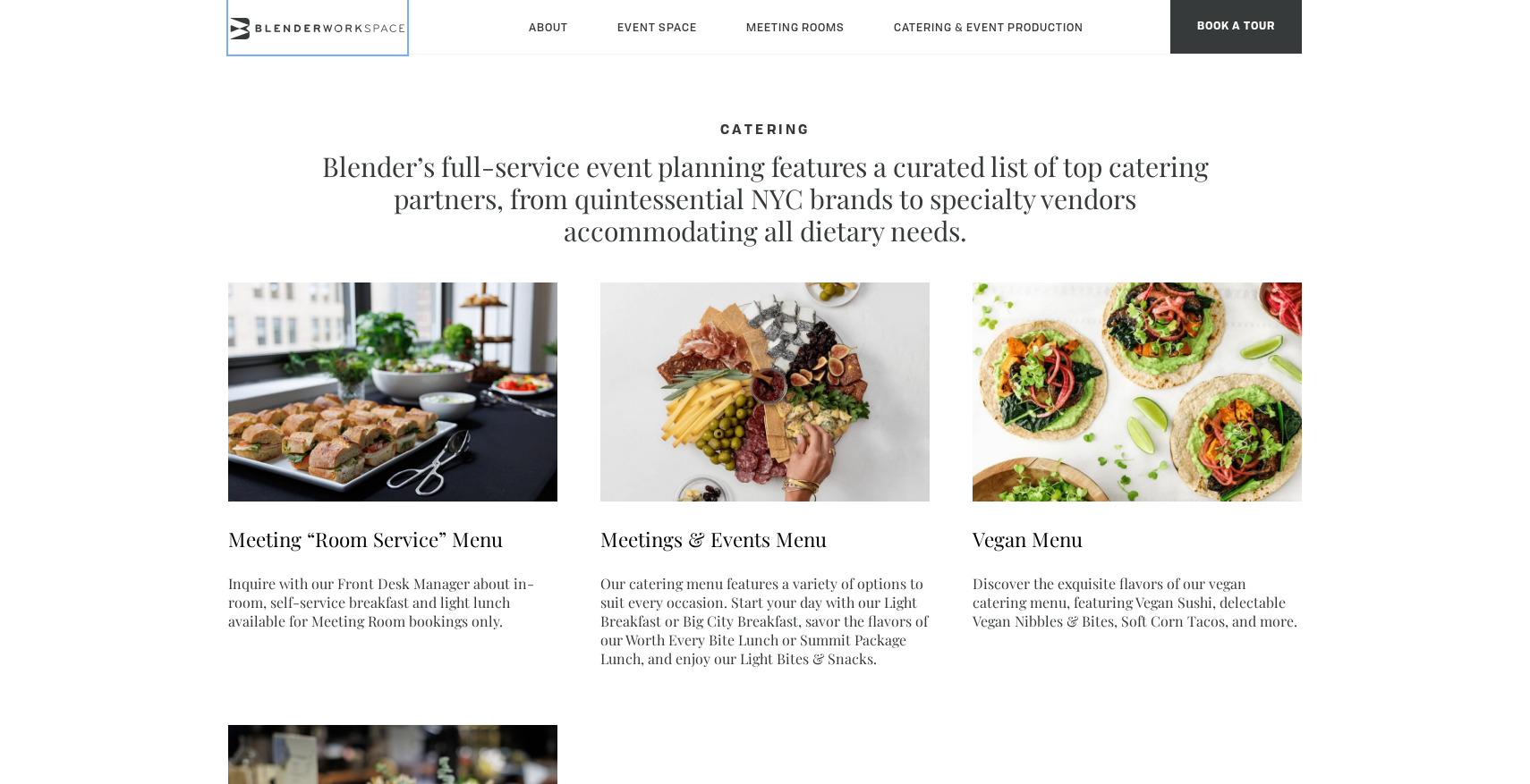
click at [295, 21] on icon at bounding box center [318, 29] width 179 height 22
